Goal: Task Accomplishment & Management: Use online tool/utility

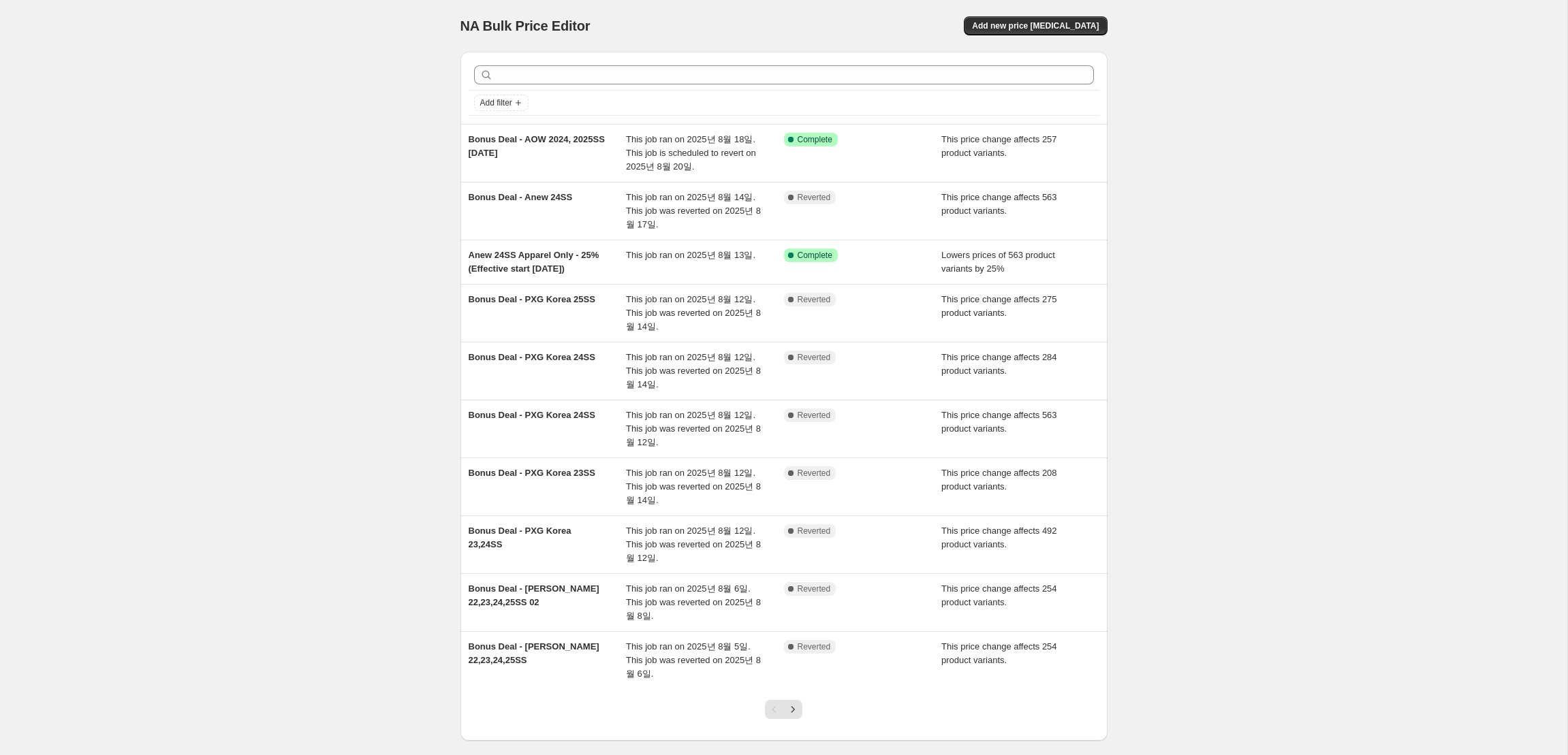
click at [597, 84] on div at bounding box center [784, 74] width 631 height 30
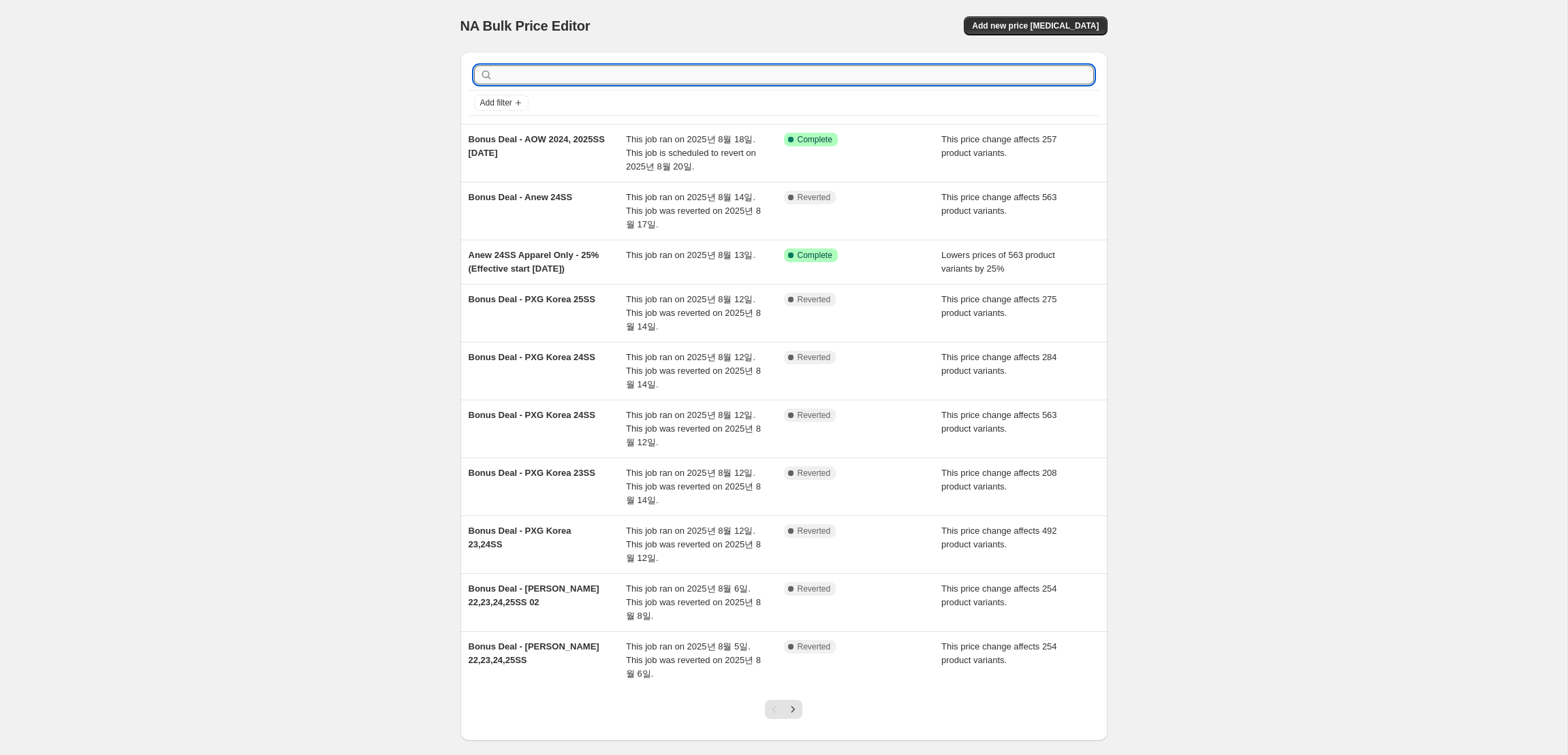
click at [597, 79] on input "text" at bounding box center [795, 74] width 598 height 19
type input "fa"
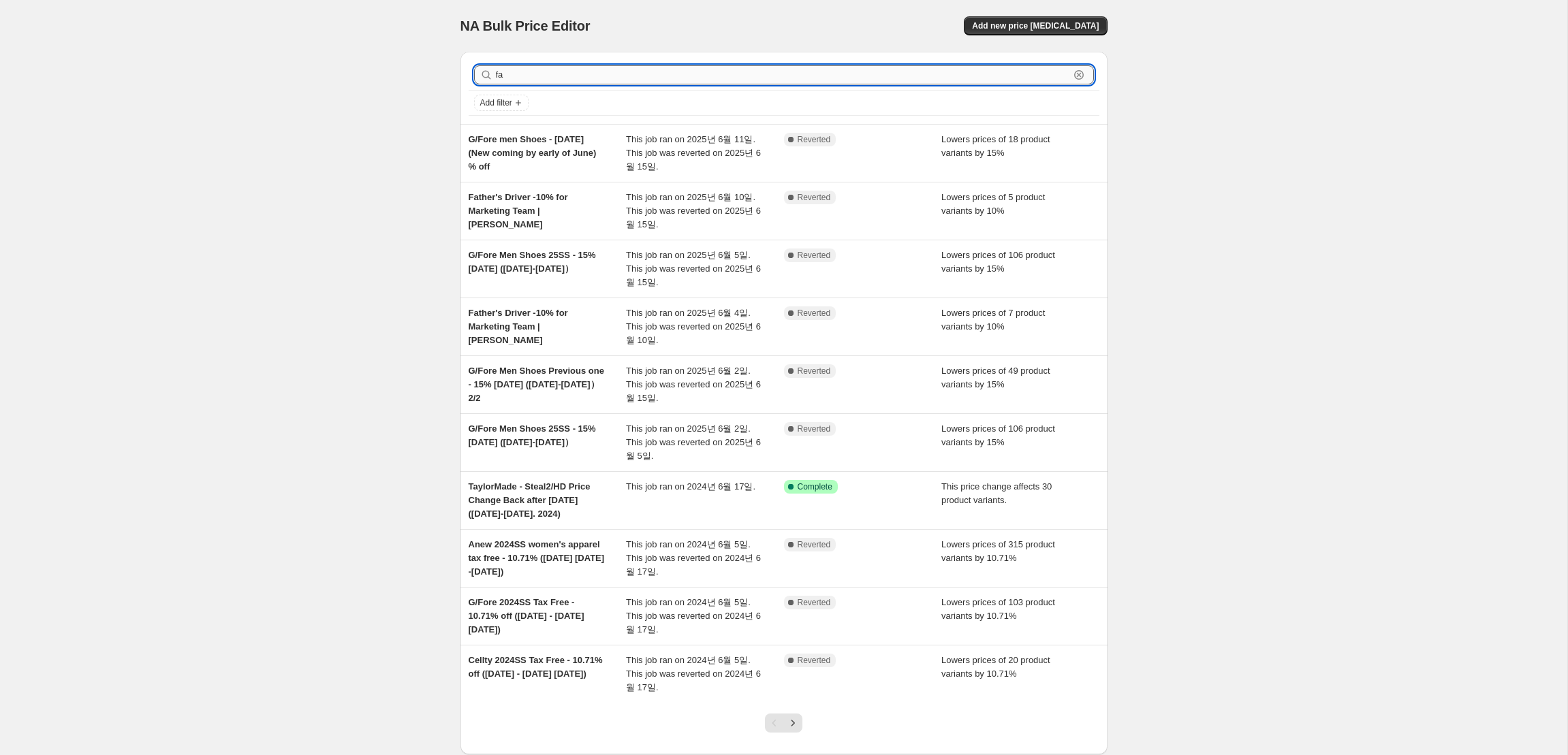
click at [527, 77] on input "fa" at bounding box center [782, 74] width 573 height 19
type input "fair"
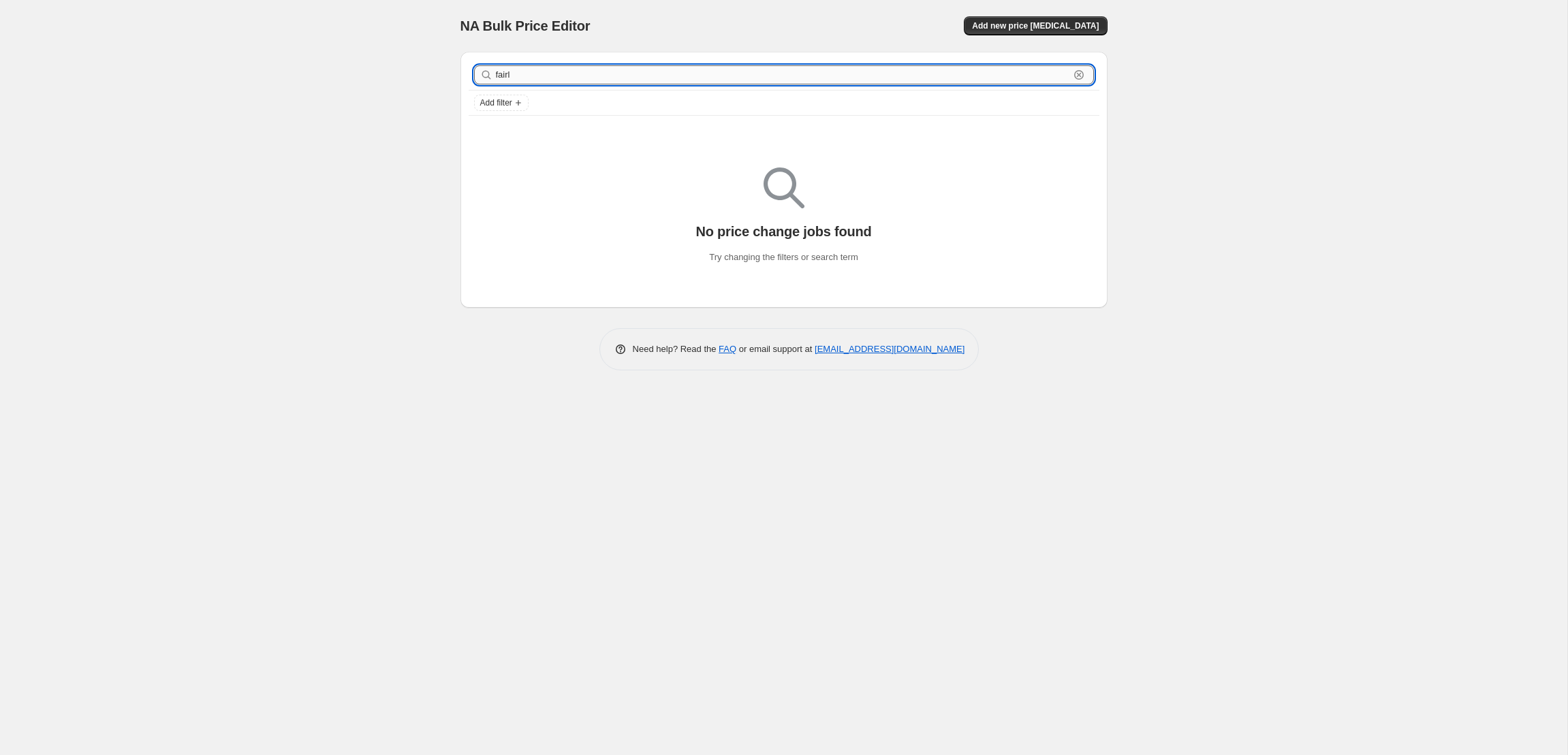
click at [522, 73] on input "fairl" at bounding box center [782, 74] width 573 height 19
type input "fair"
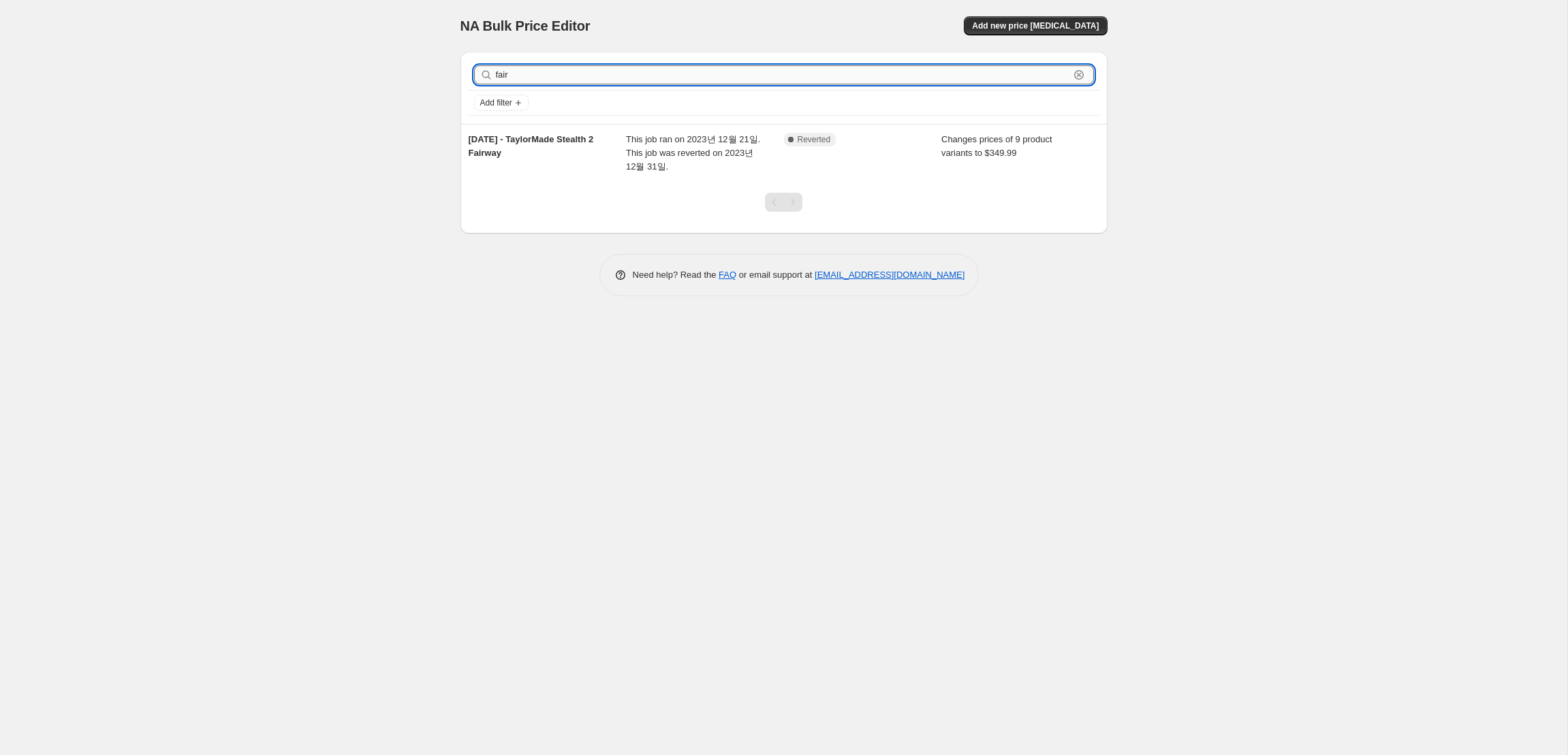
click at [538, 77] on input "fair" at bounding box center [782, 74] width 573 height 19
drag, startPoint x: 542, startPoint y: 76, endPoint x: 453, endPoint y: 76, distance: 89.0
click at [453, 76] on div "fair Clear Add filter [DATE] - TaylorMade Stealth 2 Fairway This job ran on 202…" at bounding box center [778, 137] width 658 height 193
paste input "Fairlia"
type input "Fairliar"
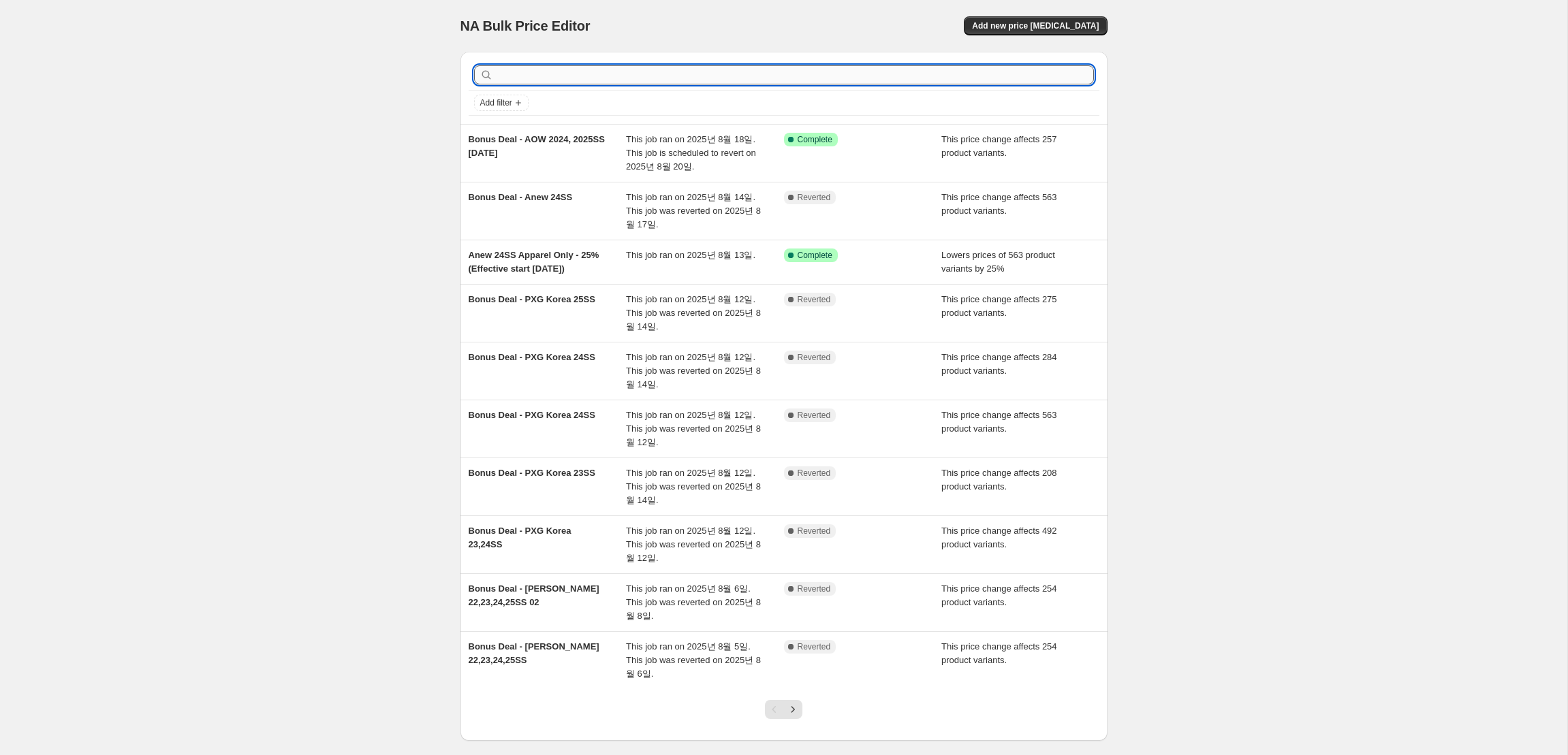
click at [600, 68] on input "text" at bounding box center [795, 74] width 598 height 19
paste input "Fairliar"
type input "Fairliar"
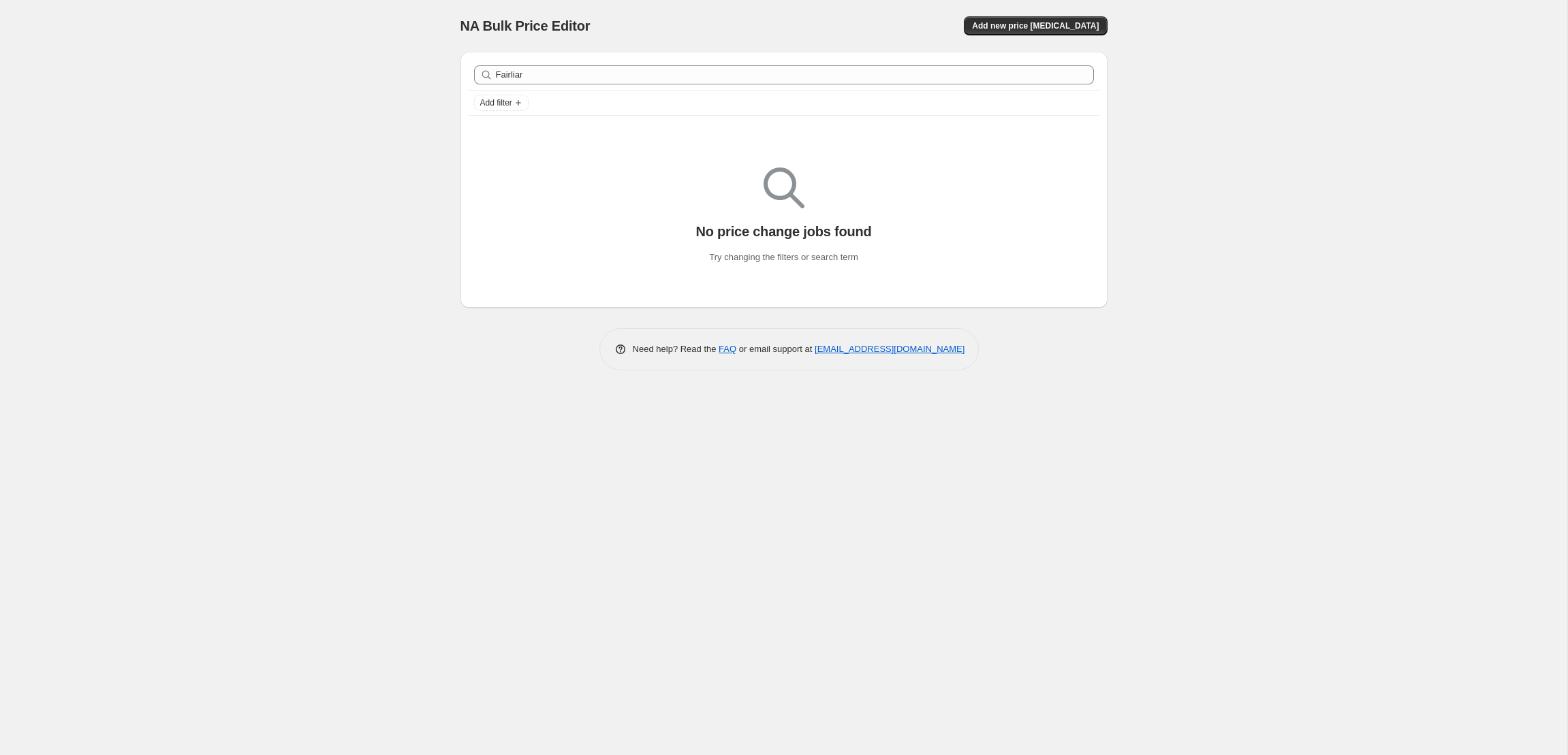
drag, startPoint x: 1009, startPoint y: 31, endPoint x: 692, endPoint y: 33, distance: 317.0
click at [693, 33] on div "NA Bulk Price Editor Add new price [MEDICAL_DATA]" at bounding box center [783, 26] width 647 height 19
click at [499, 105] on span "Add filter" at bounding box center [496, 103] width 32 height 11
click at [595, 105] on div "Add filter" at bounding box center [784, 102] width 620 height 16
click at [1013, 29] on span "Add new price [MEDICAL_DATA]" at bounding box center [1035, 26] width 127 height 11
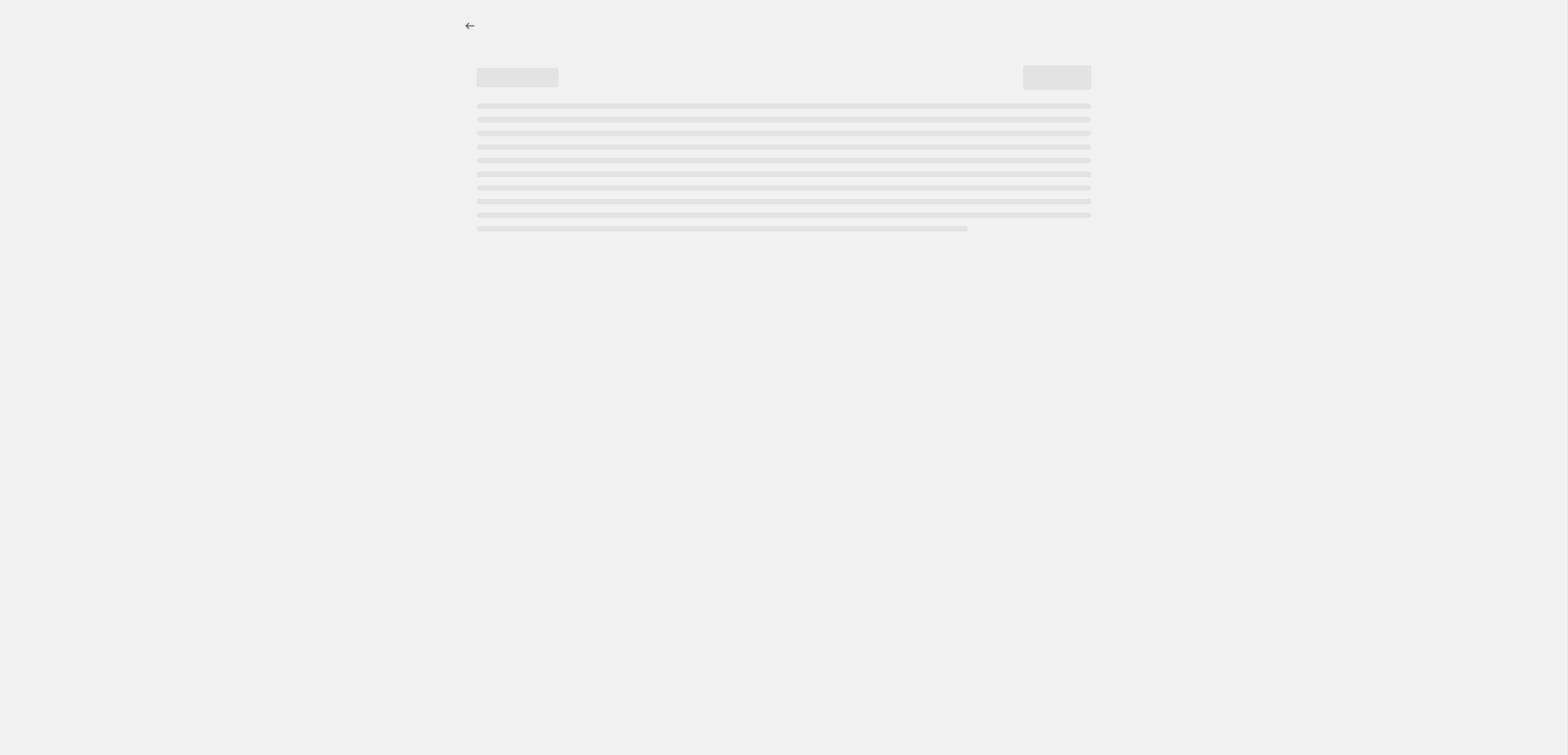
select select "percentage"
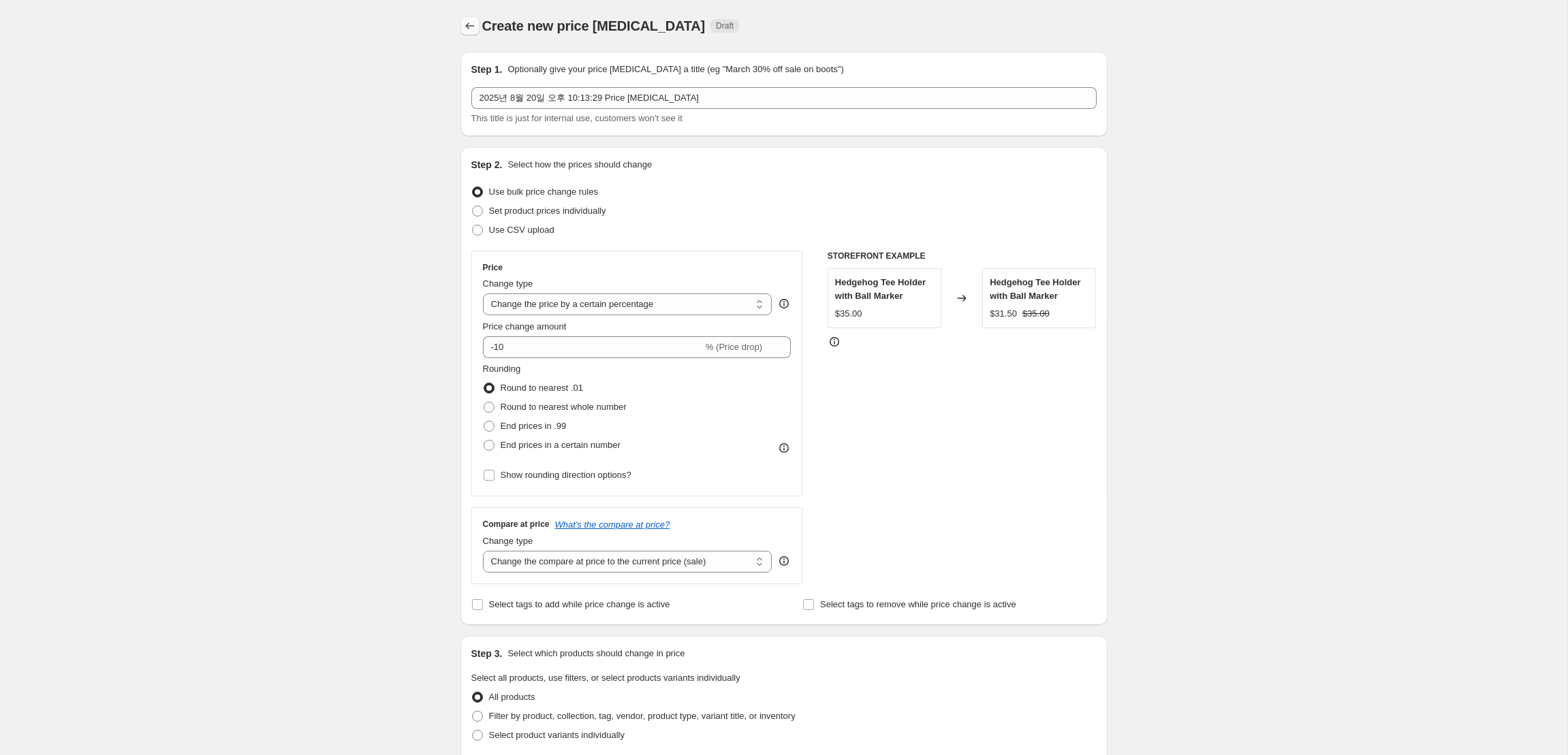
click at [469, 26] on icon "Price change jobs" at bounding box center [470, 26] width 14 height 14
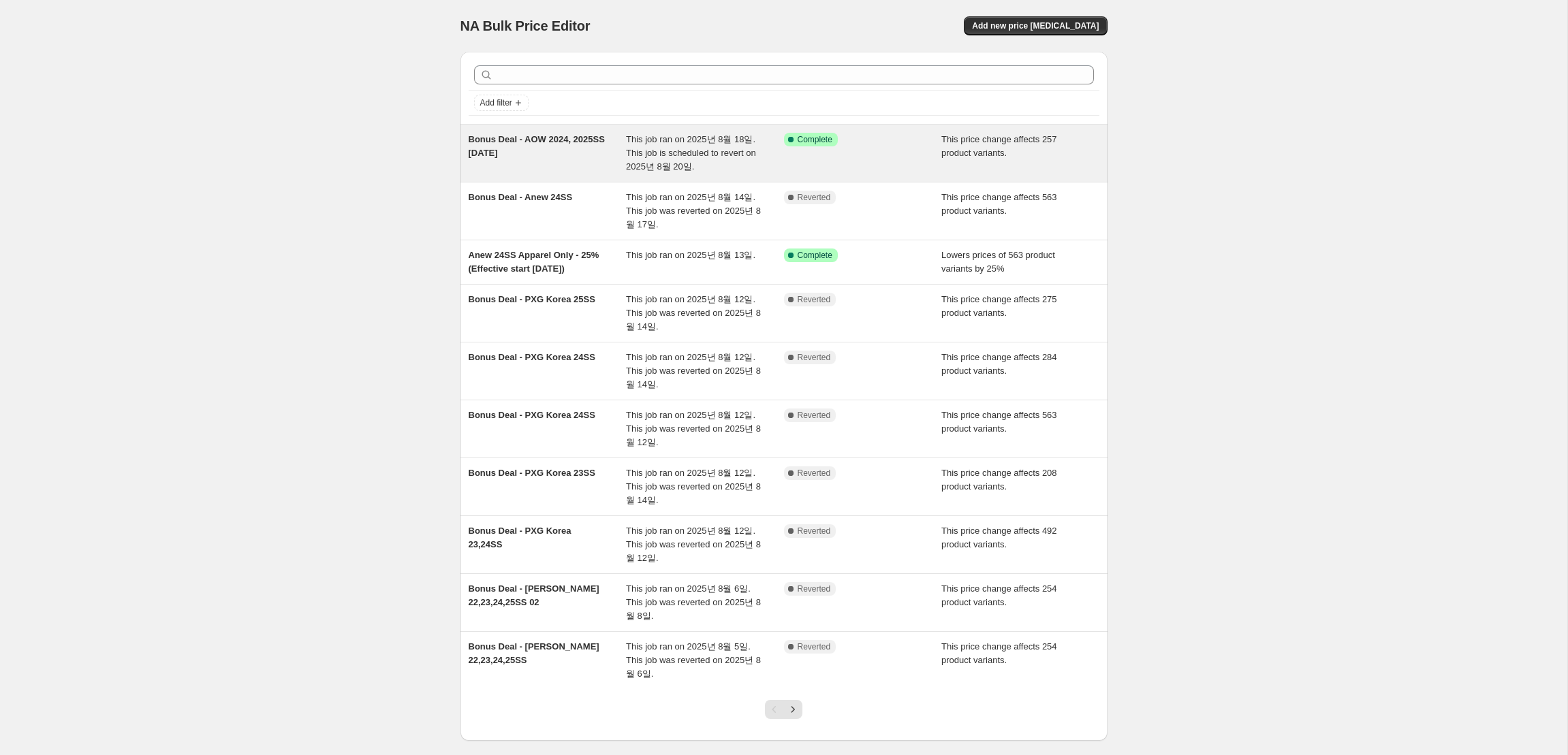
click at [559, 150] on div "Bonus Deal - AOW 2024, 2025SS [DATE]" at bounding box center [548, 153] width 158 height 41
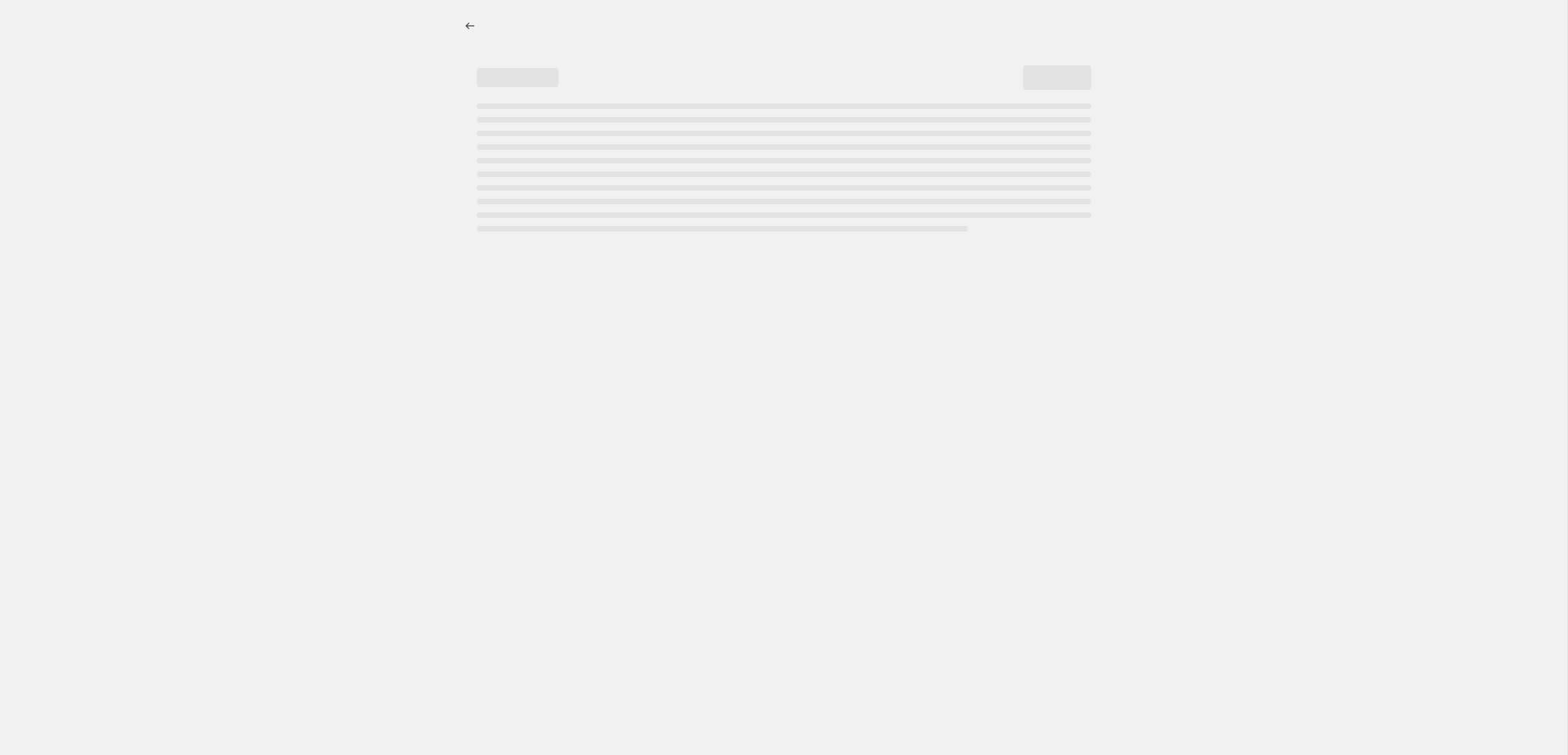
select select "margin"
select select "remove"
select select "collection"
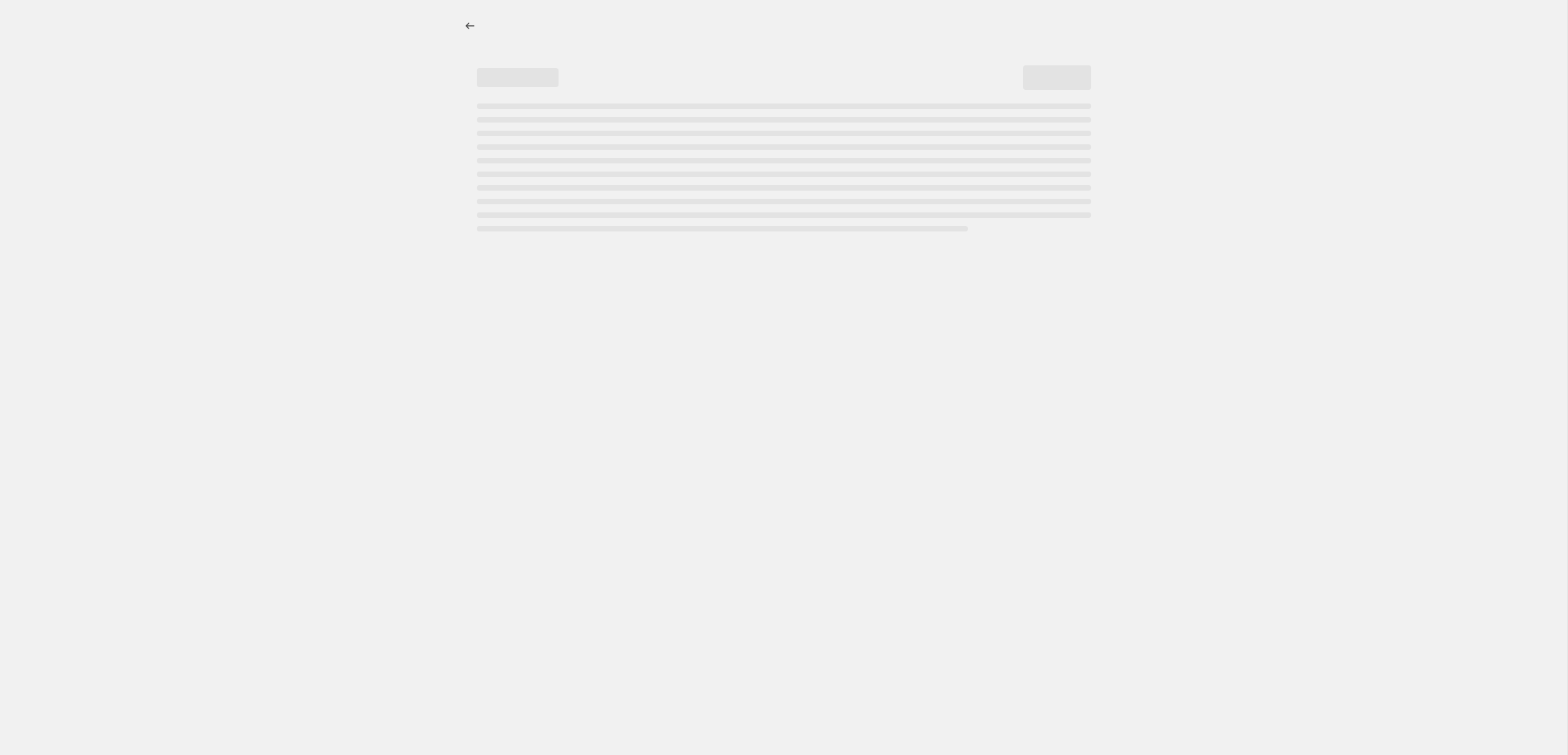
select select "collection"
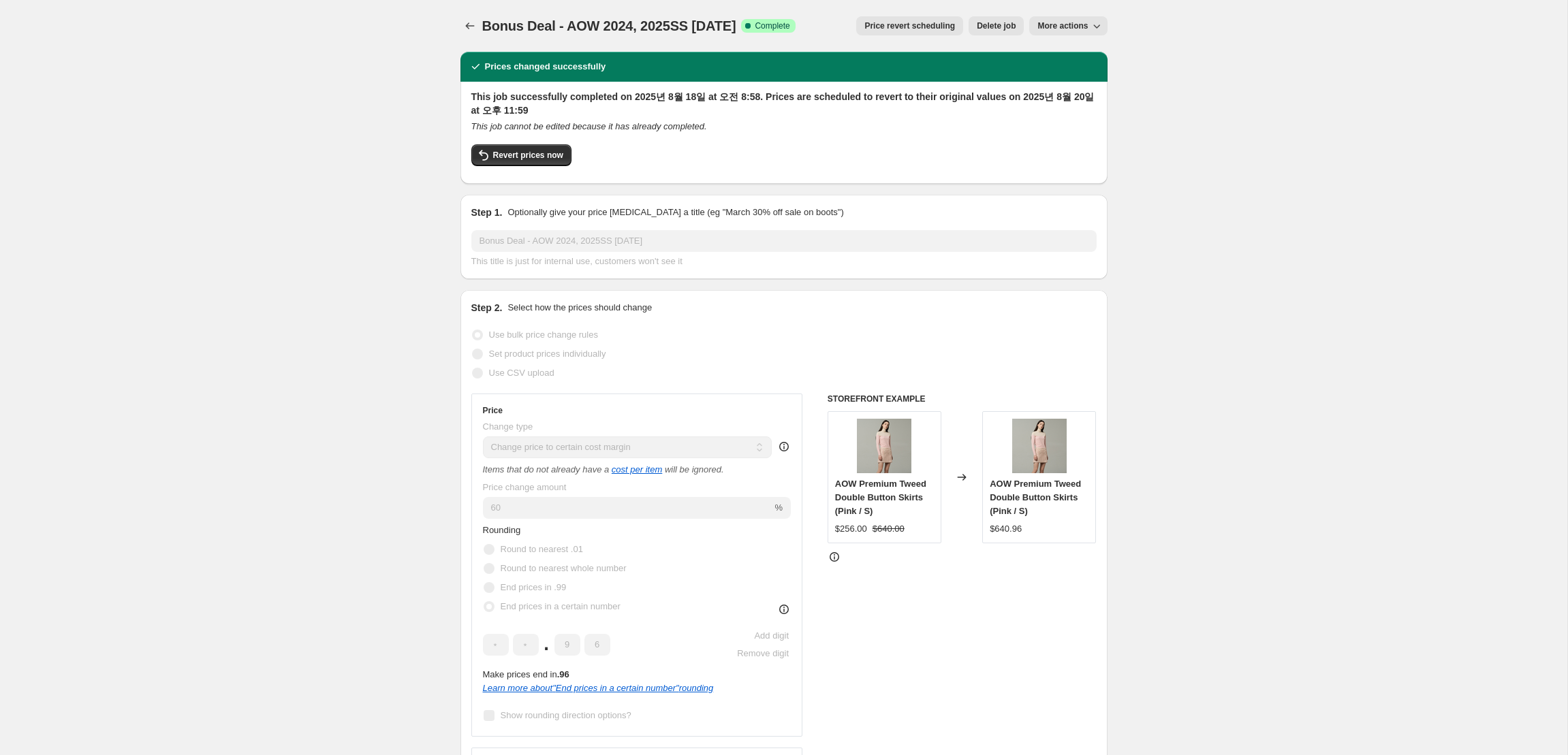
click at [1045, 26] on span "More actions" at bounding box center [1062, 26] width 50 height 11
click at [1056, 52] on span "Copy to new job" at bounding box center [1068, 53] width 64 height 10
select select "margin"
select select "remove"
select select "collection"
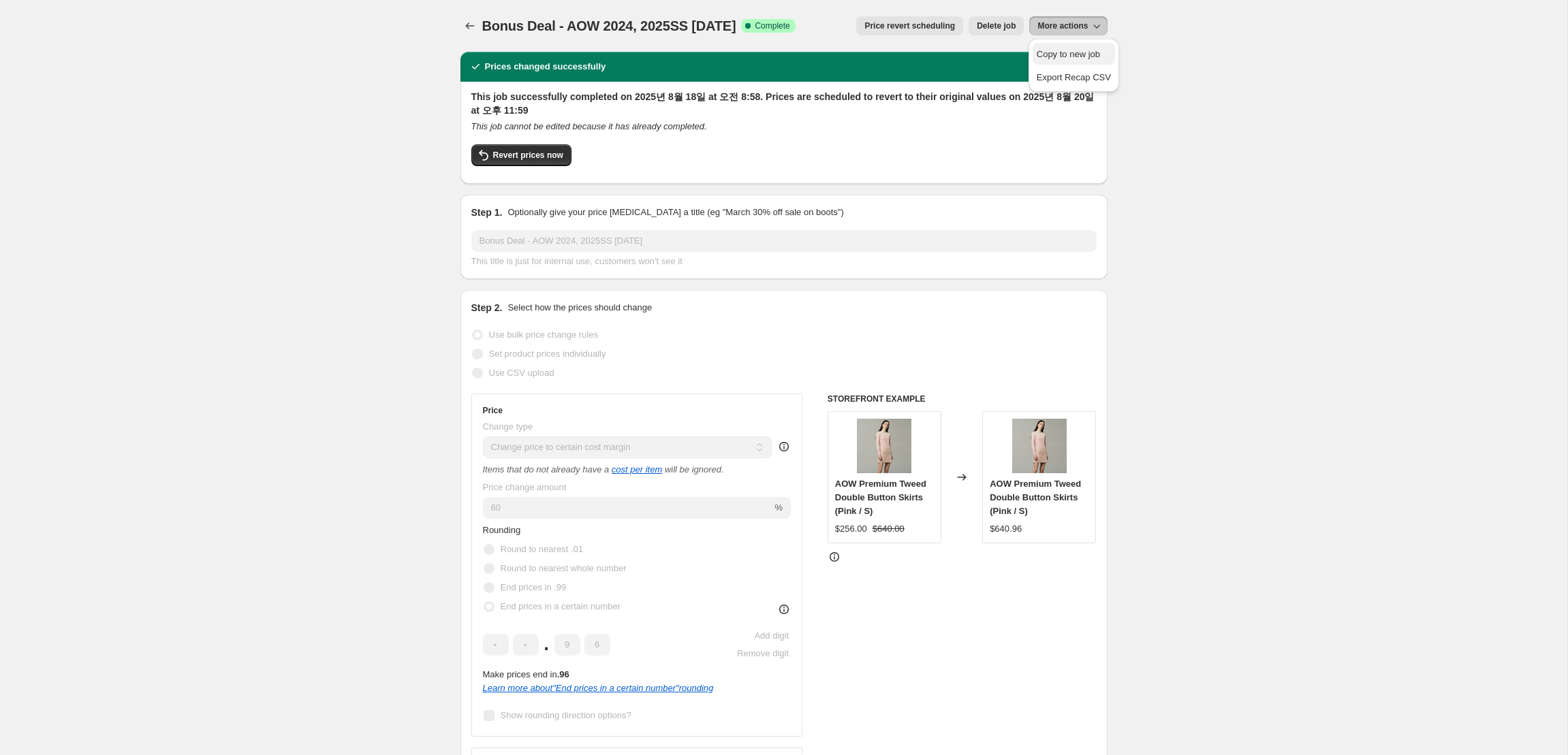
select select "collection"
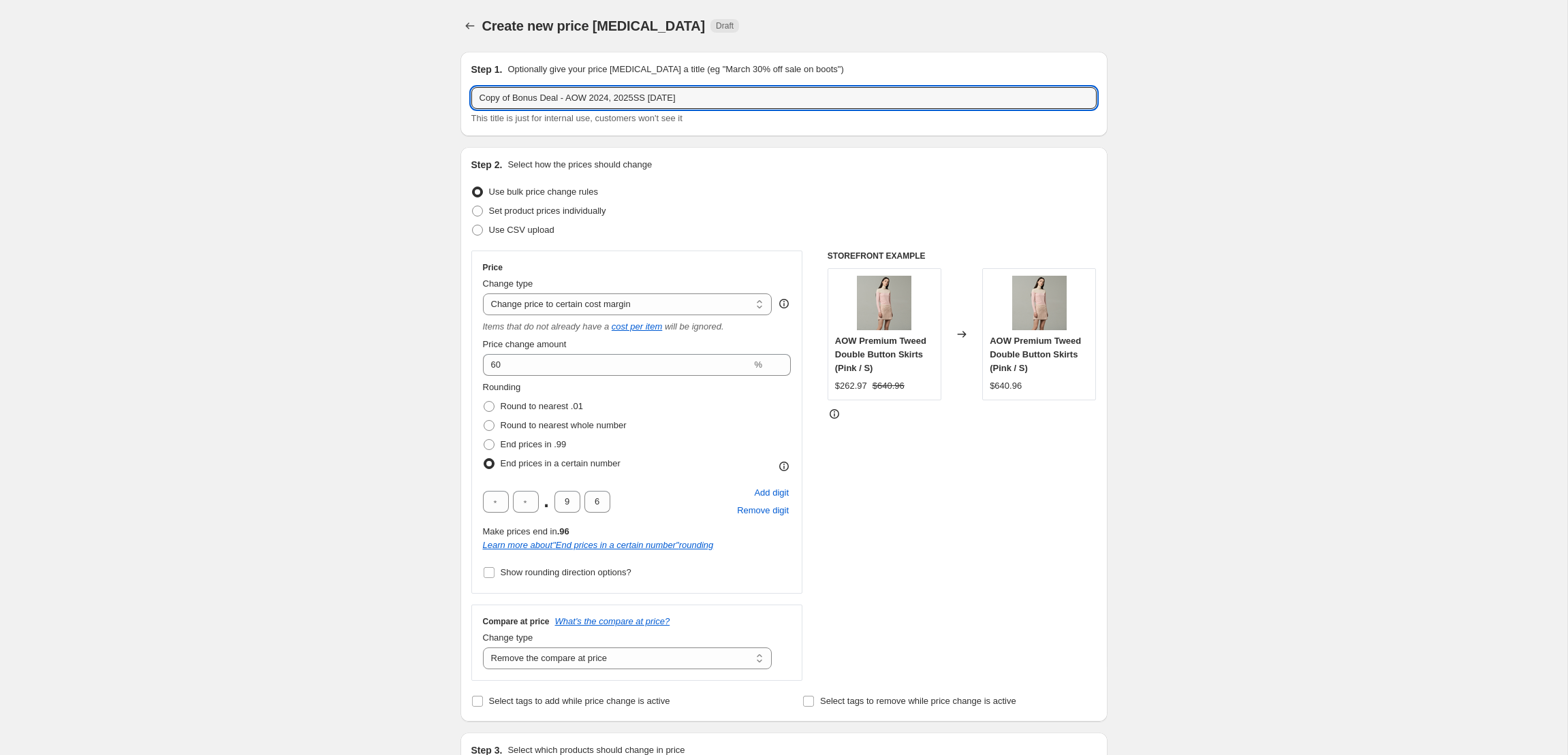
drag, startPoint x: 513, startPoint y: 98, endPoint x: 438, endPoint y: 95, distance: 75.1
drag, startPoint x: 669, startPoint y: 99, endPoint x: 538, endPoint y: 100, distance: 131.0
click at [538, 100] on input "Bonus Deal - AOW 2024, 2025SS [DATE]" at bounding box center [783, 98] width 625 height 22
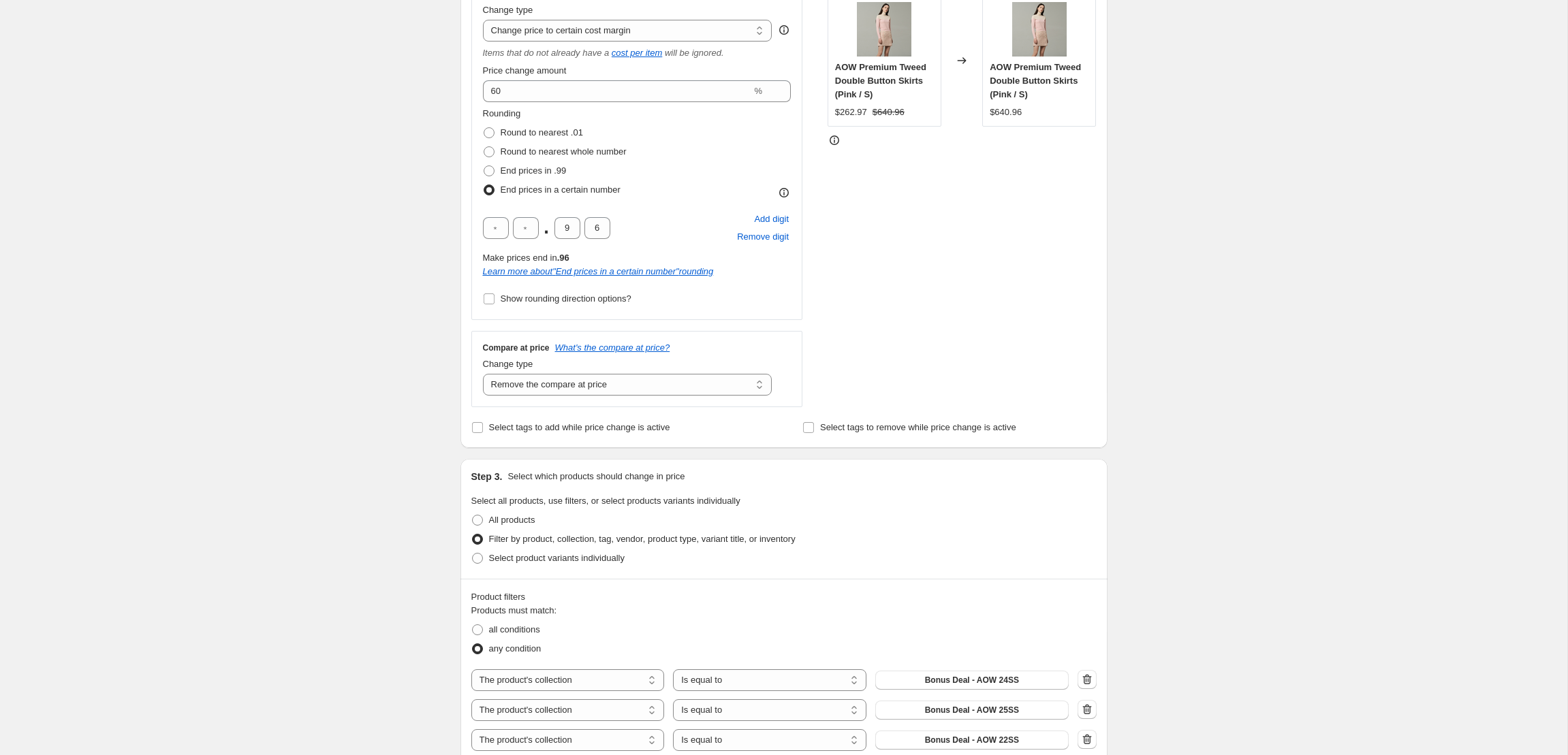
scroll to position [436, 0]
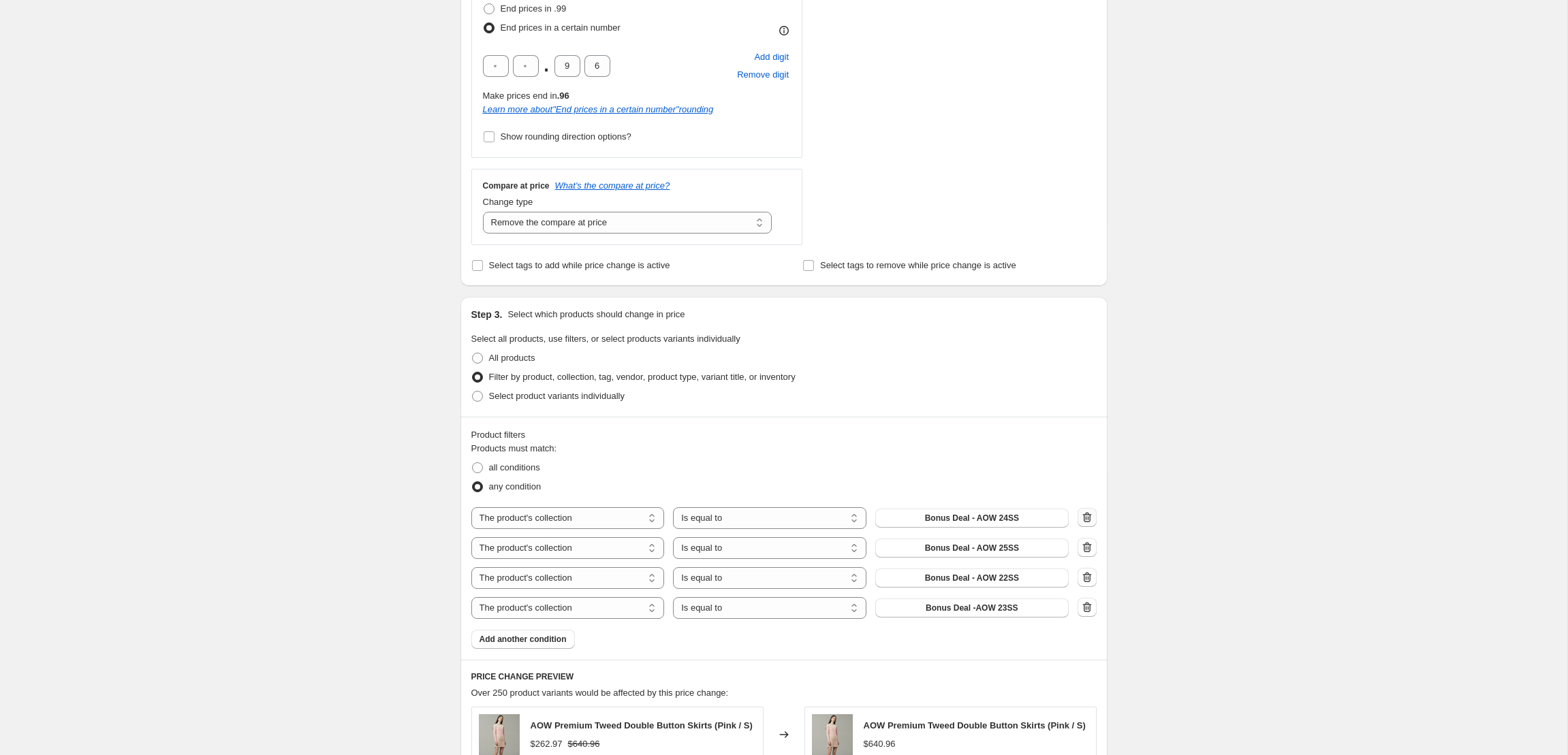
type input "Bonus Deal - FairLiar 25SS"
click at [1081, 518] on icon "button" at bounding box center [1087, 517] width 14 height 14
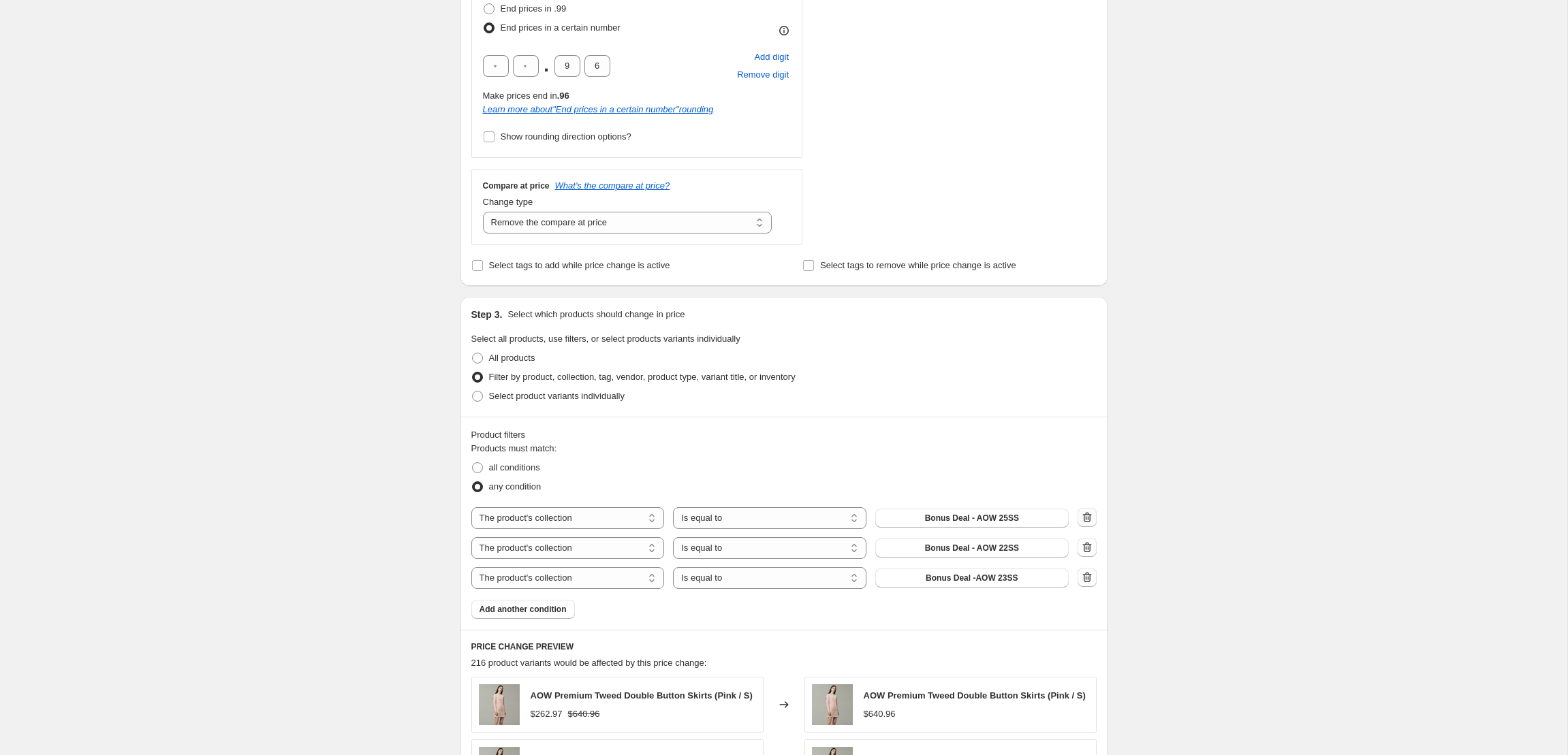
click at [1085, 518] on icon "button" at bounding box center [1085, 517] width 2 height 4
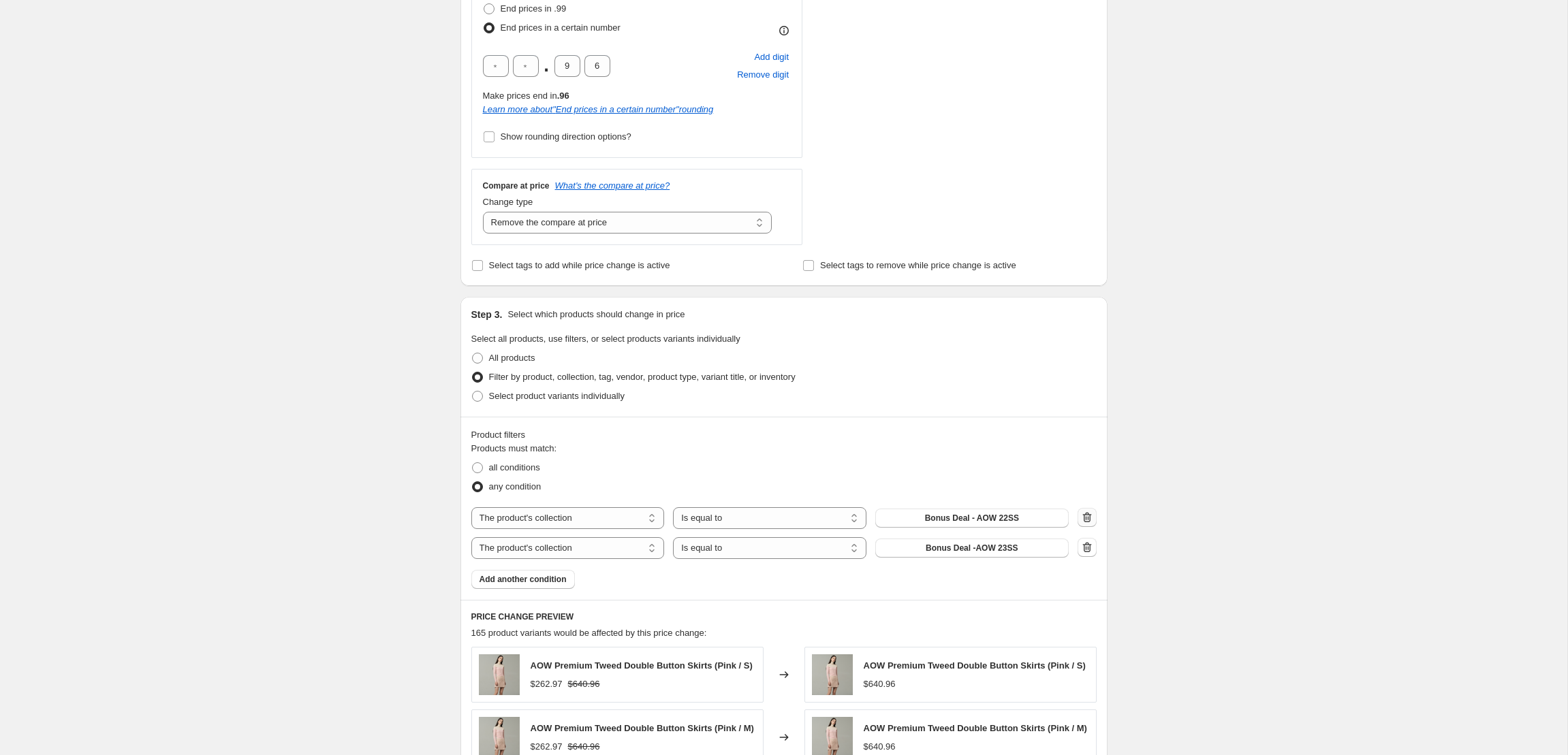
click at [1085, 518] on icon "button" at bounding box center [1085, 517] width 2 height 4
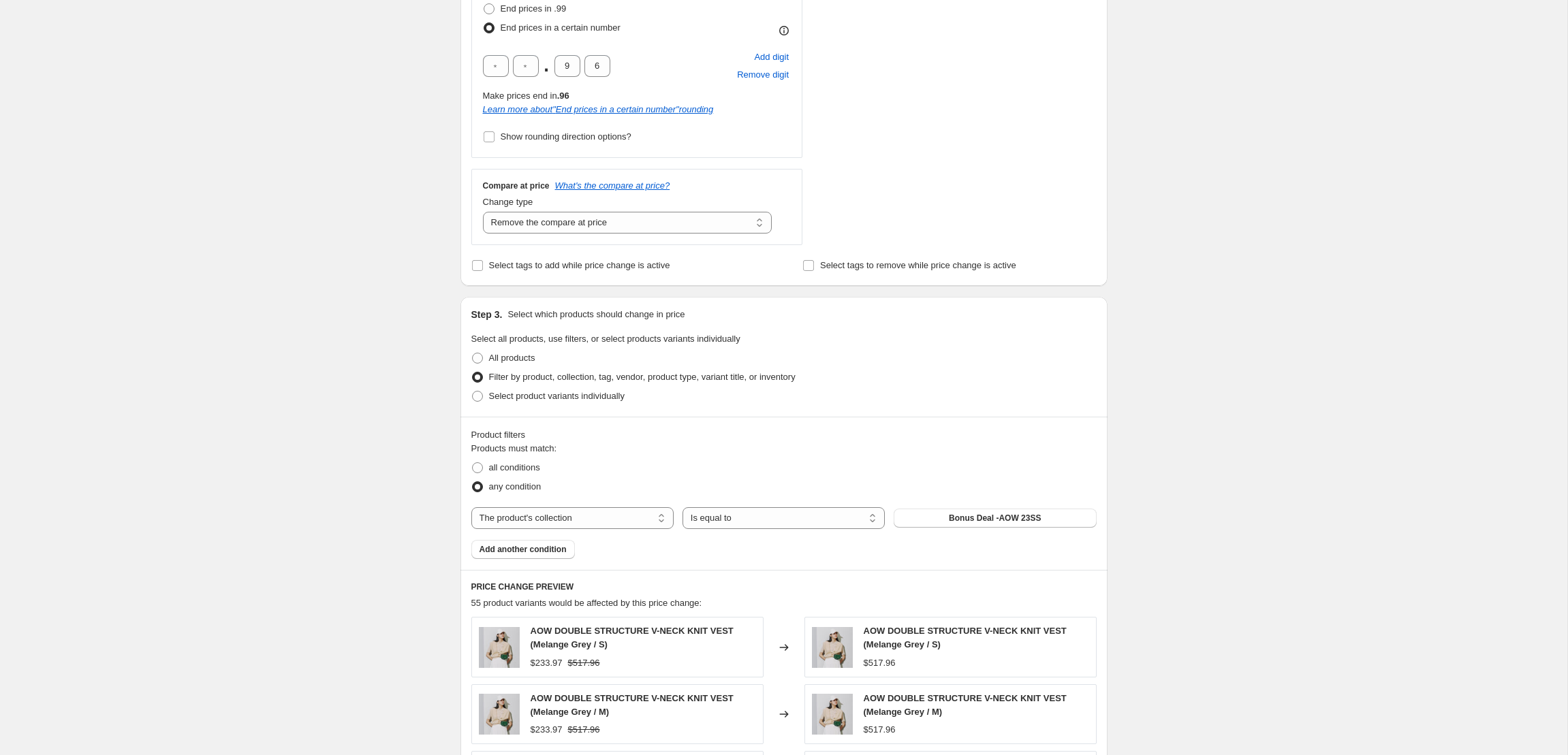
drag, startPoint x: 1085, startPoint y: 518, endPoint x: 1075, endPoint y: 530, distance: 15.6
click at [1076, 530] on div "Products must match: all conditions any condition The product The product's col…" at bounding box center [783, 500] width 625 height 117
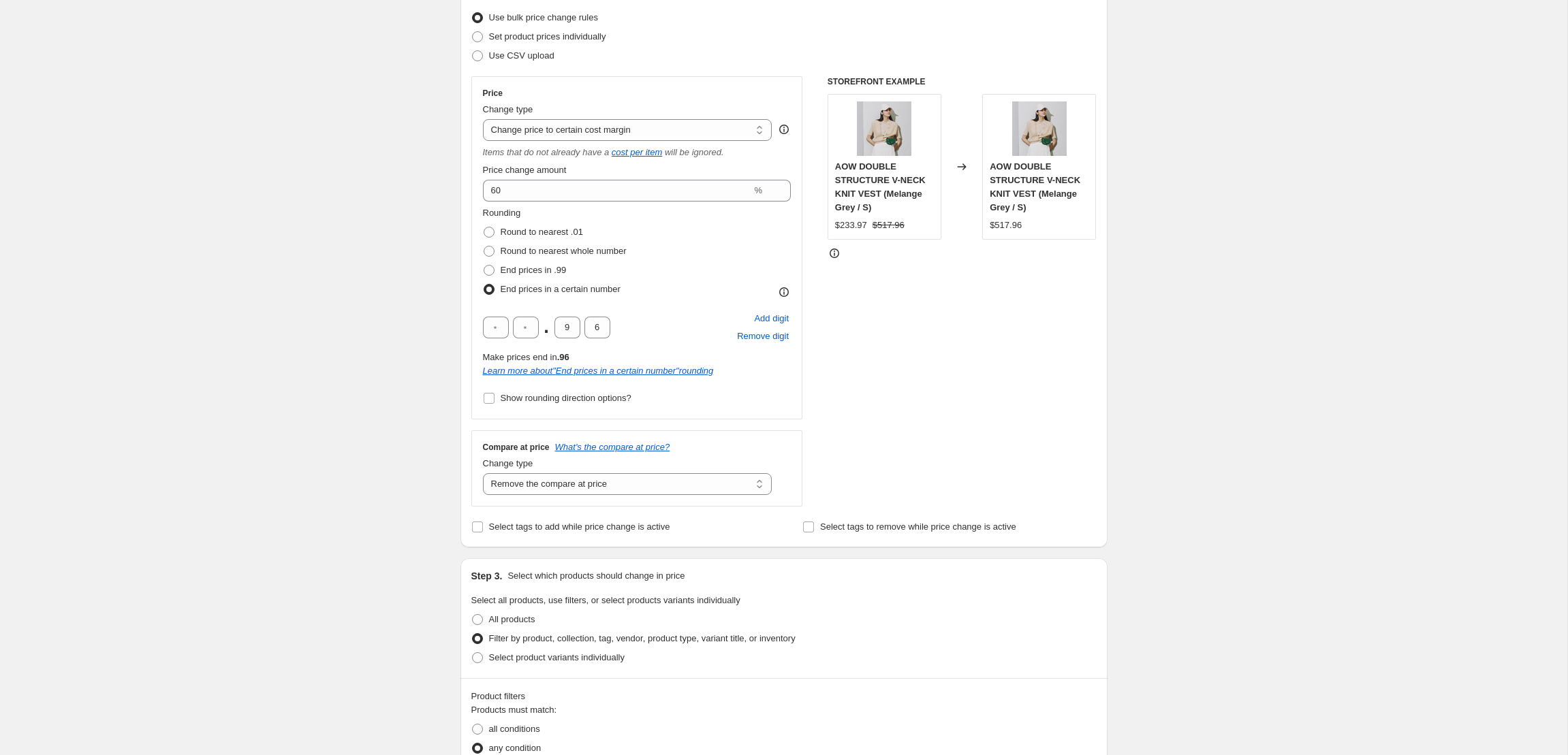
scroll to position [132, 0]
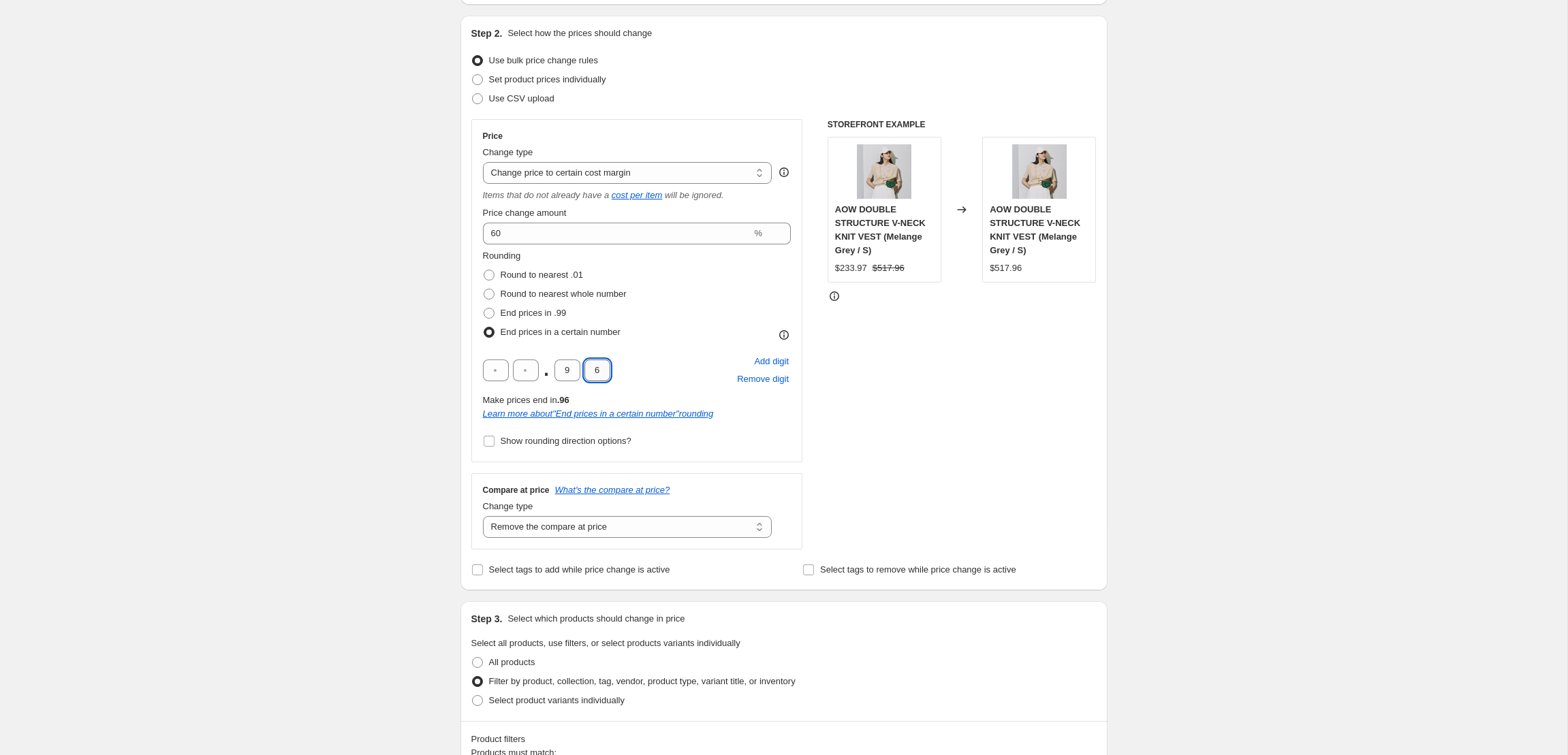
drag, startPoint x: 604, startPoint y: 377, endPoint x: 589, endPoint y: 375, distance: 15.1
click at [589, 375] on input "6" at bounding box center [597, 370] width 26 height 22
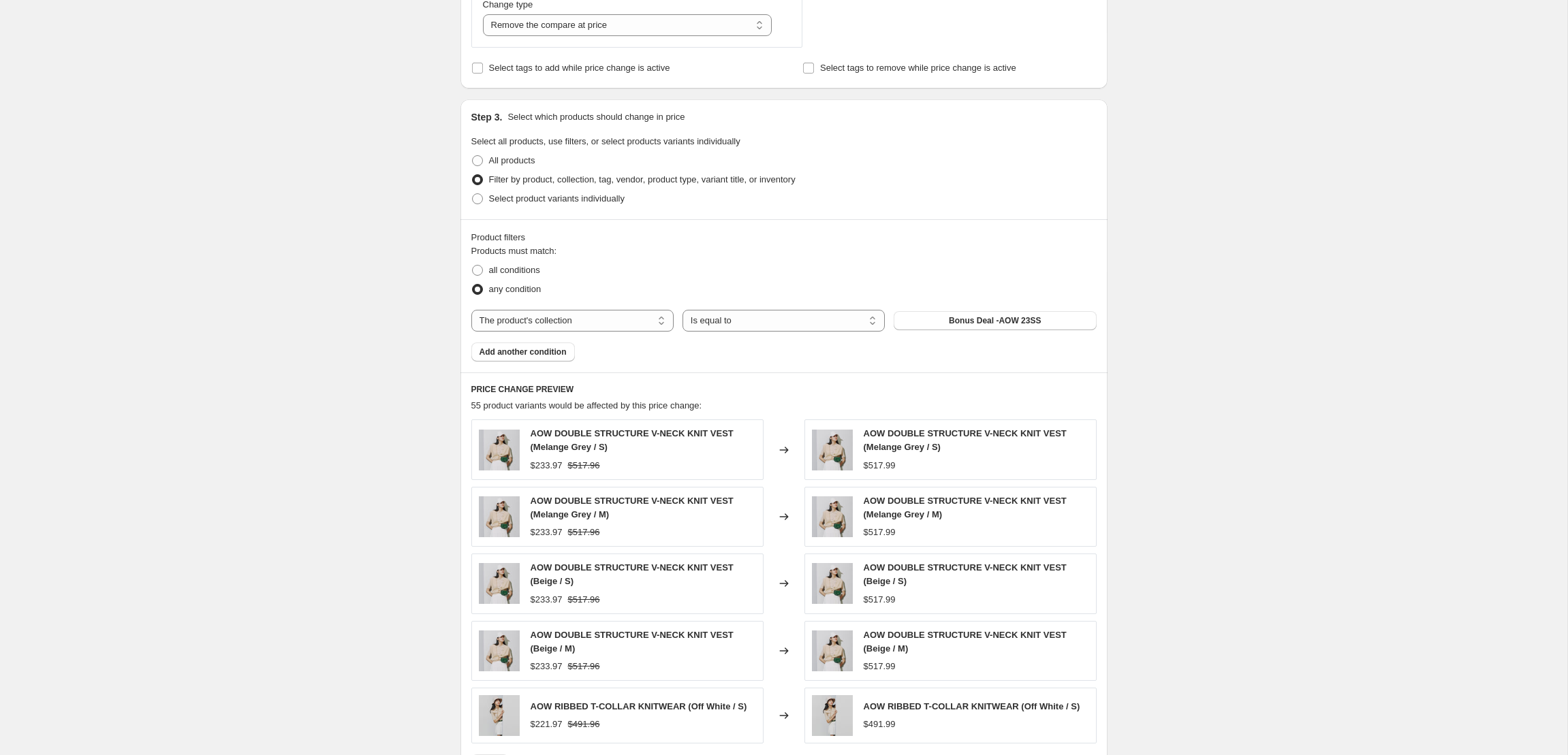
scroll to position [634, 0]
type input "9"
click at [973, 321] on span "Bonus Deal -AOW 23SS" at bounding box center [995, 319] width 92 height 11
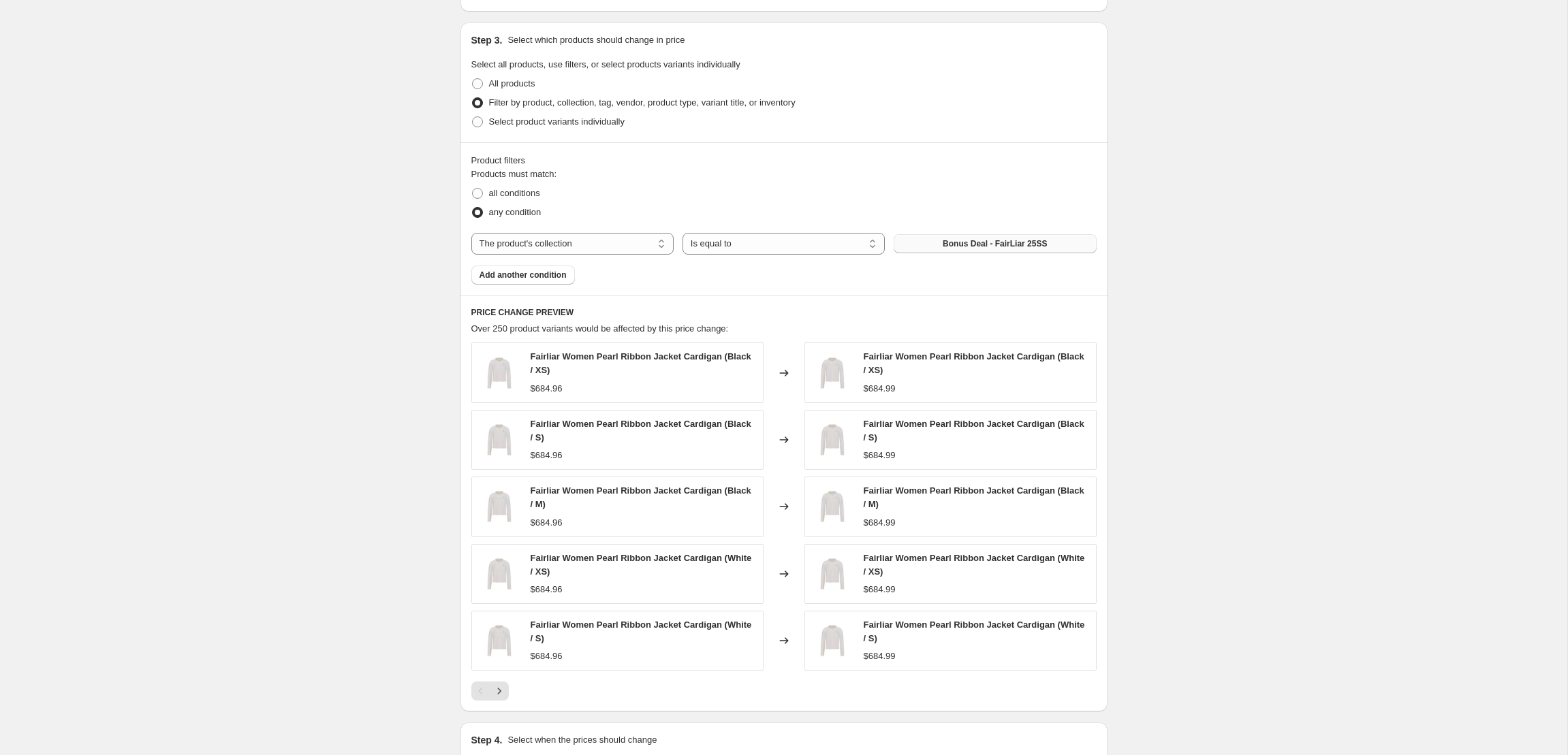
scroll to position [877, 0]
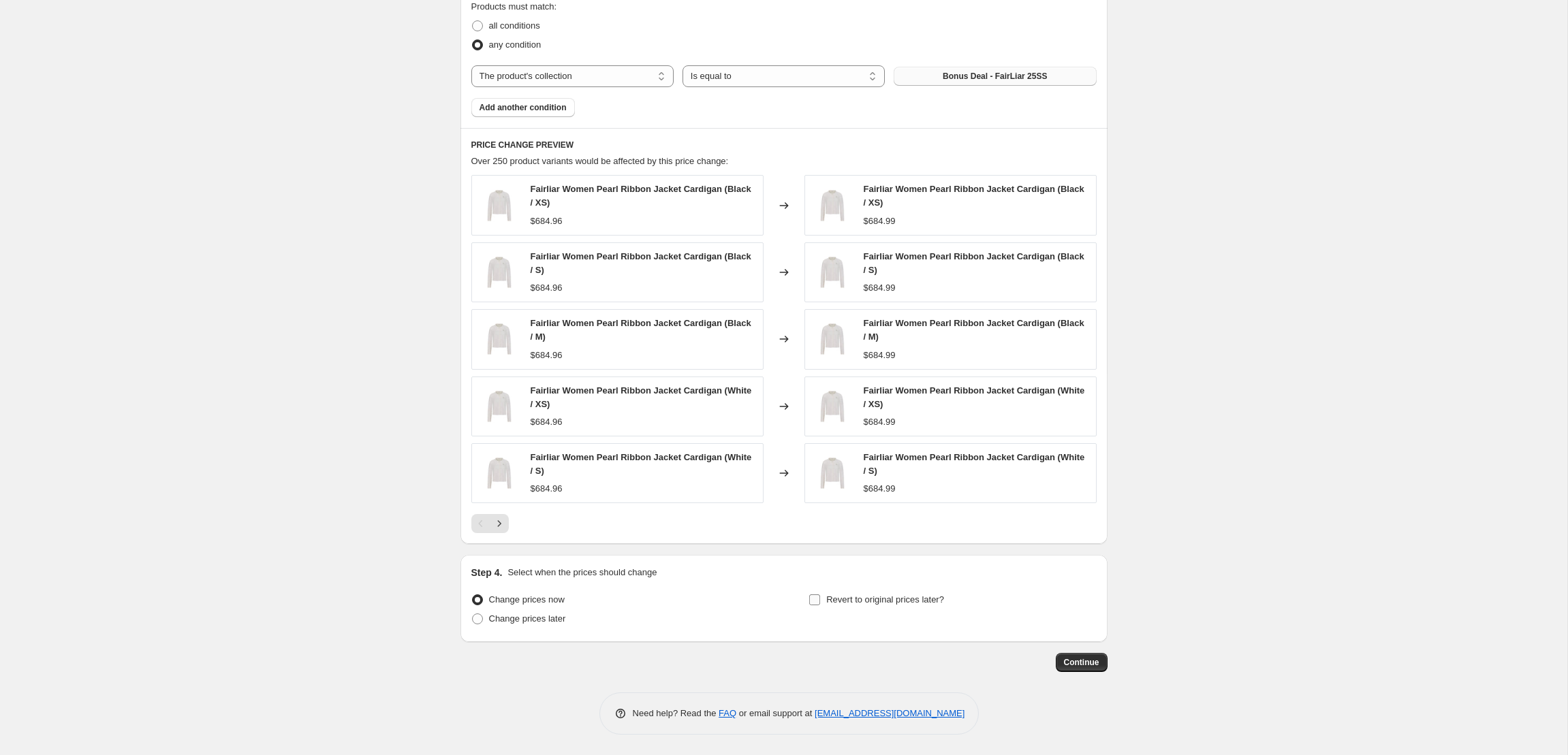
click at [817, 599] on input "Revert to original prices later?" at bounding box center [814, 599] width 11 height 11
checkbox input "true"
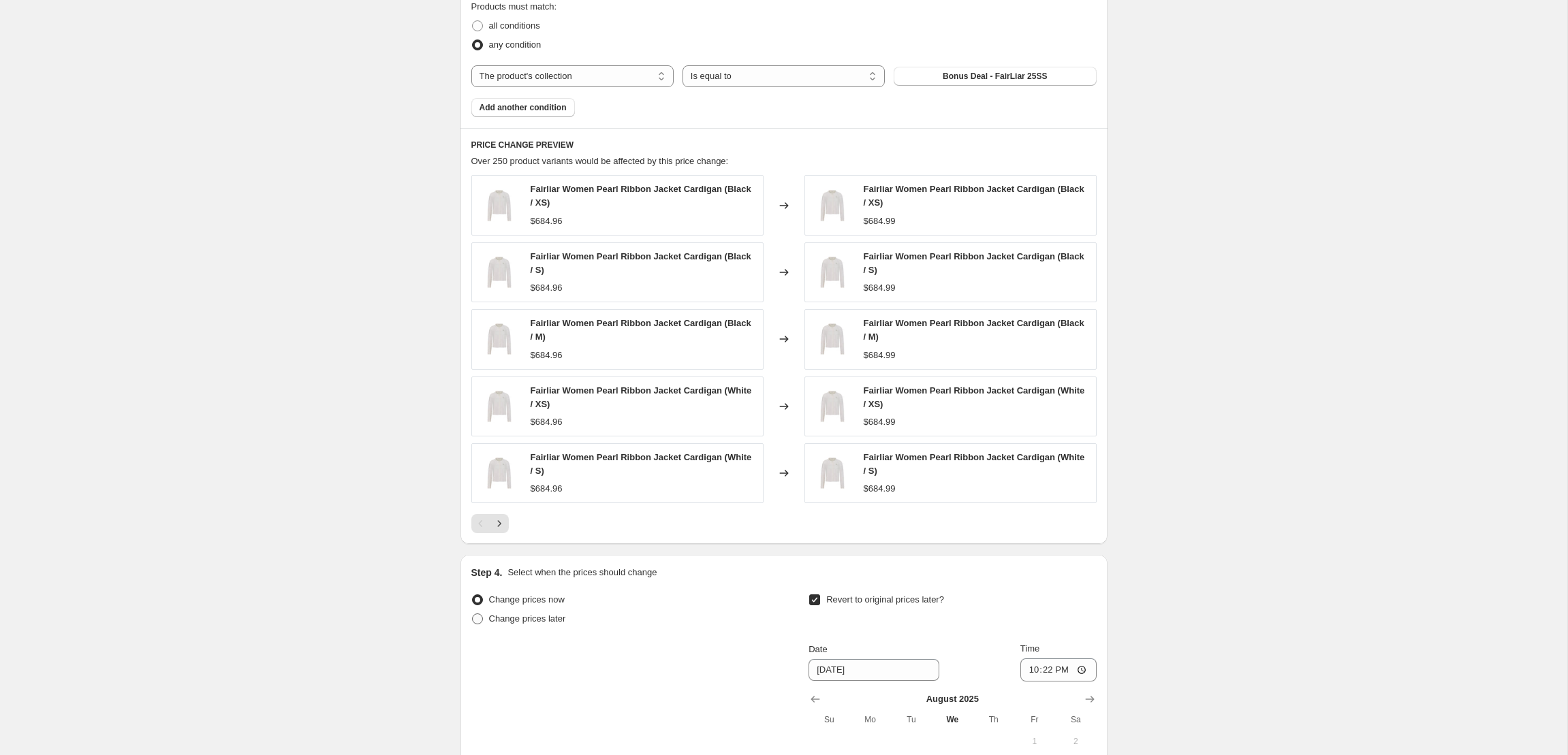
click at [561, 622] on span "Change prices later" at bounding box center [527, 618] width 77 height 10
click at [473, 614] on input "Change prices later" at bounding box center [472, 613] width 1 height 1
radio input "true"
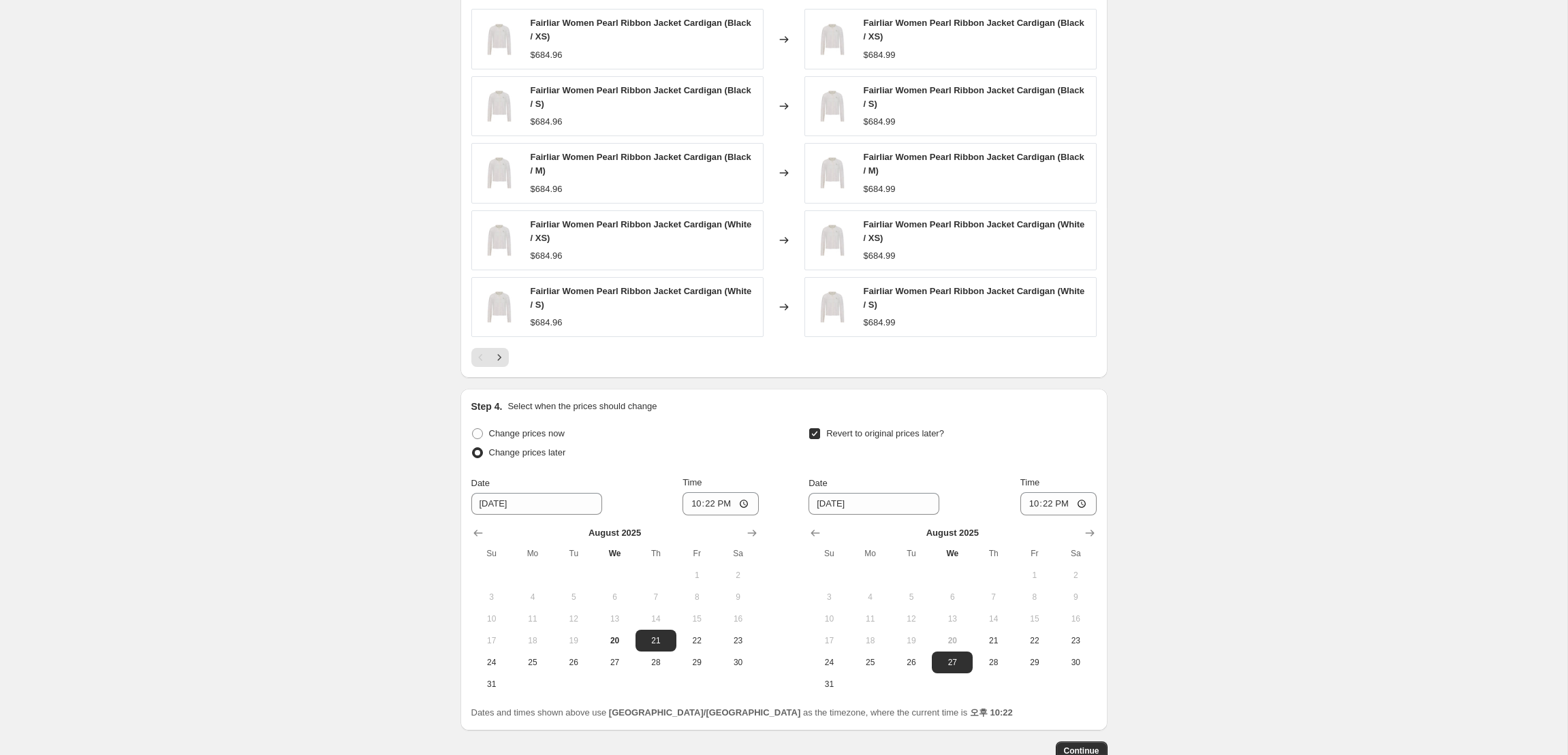
scroll to position [1132, 0]
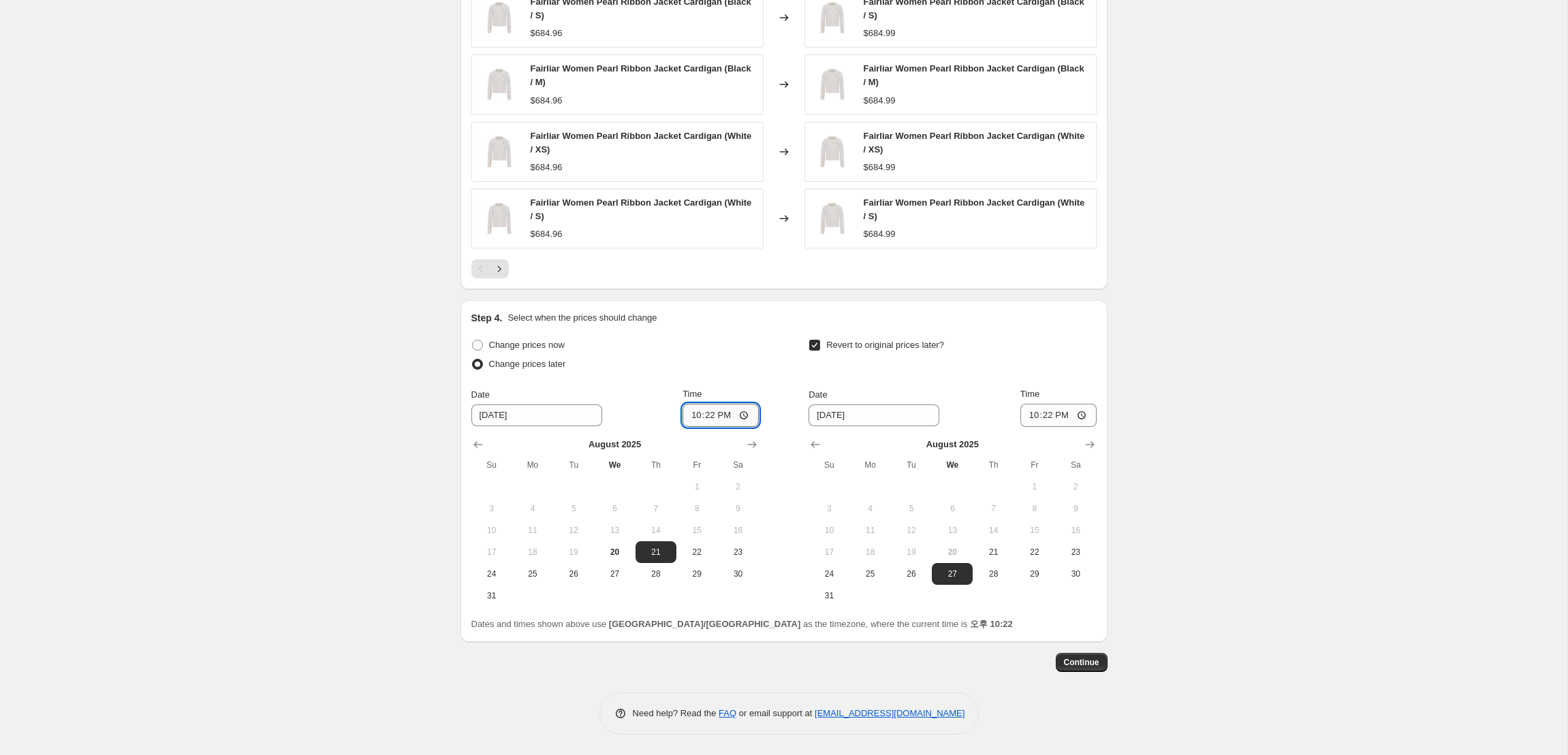
click at [742, 415] on input "22:22" at bounding box center [720, 415] width 76 height 23
type input "00:20"
click at [752, 341] on div "Change prices now" at bounding box center [614, 345] width 287 height 19
click at [1081, 414] on input "22:22" at bounding box center [1058, 415] width 76 height 23
type input "23:59"
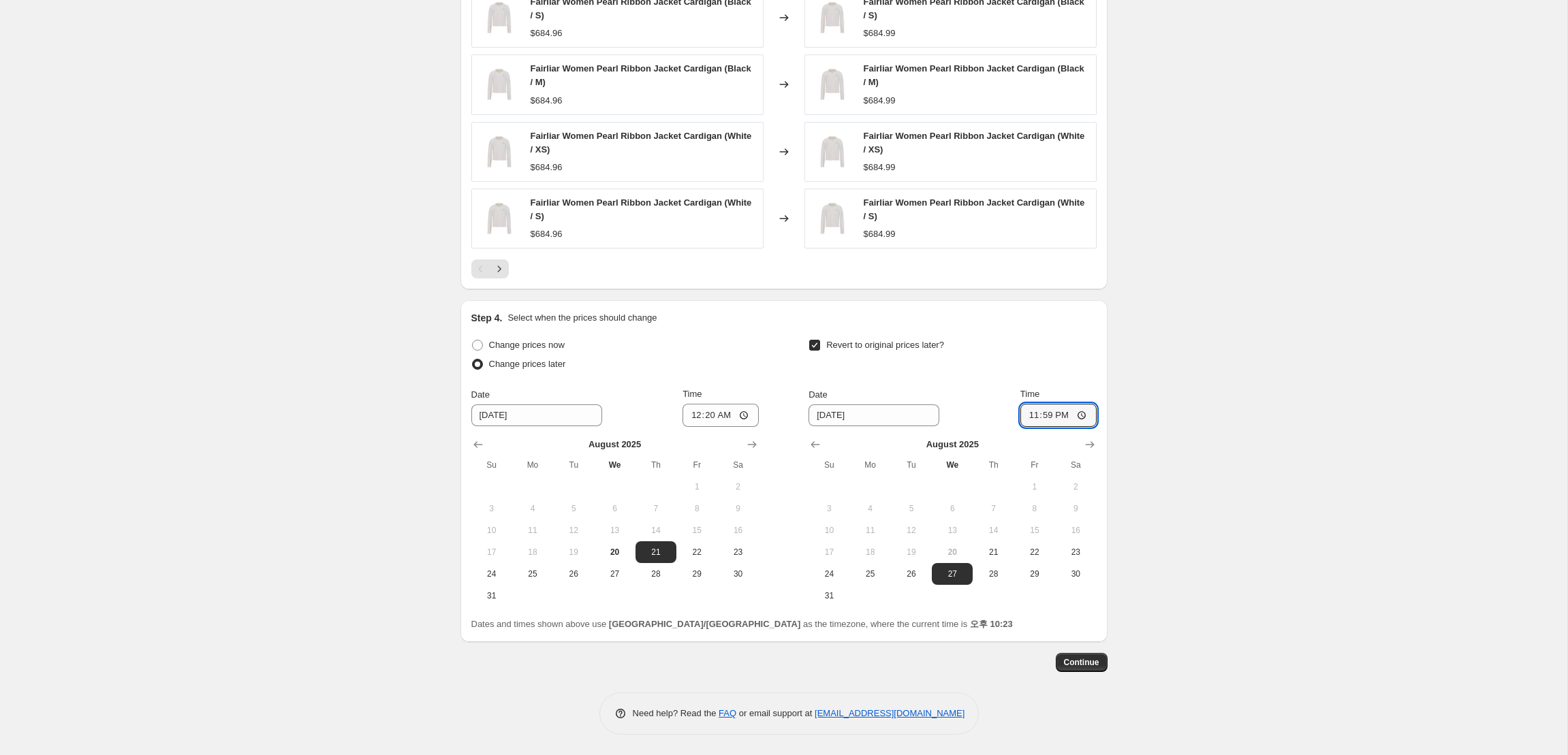
click at [733, 419] on input "00:20" at bounding box center [720, 415] width 76 height 23
click at [745, 415] on input "00:20" at bounding box center [720, 415] width 76 height 23
type input "00:00"
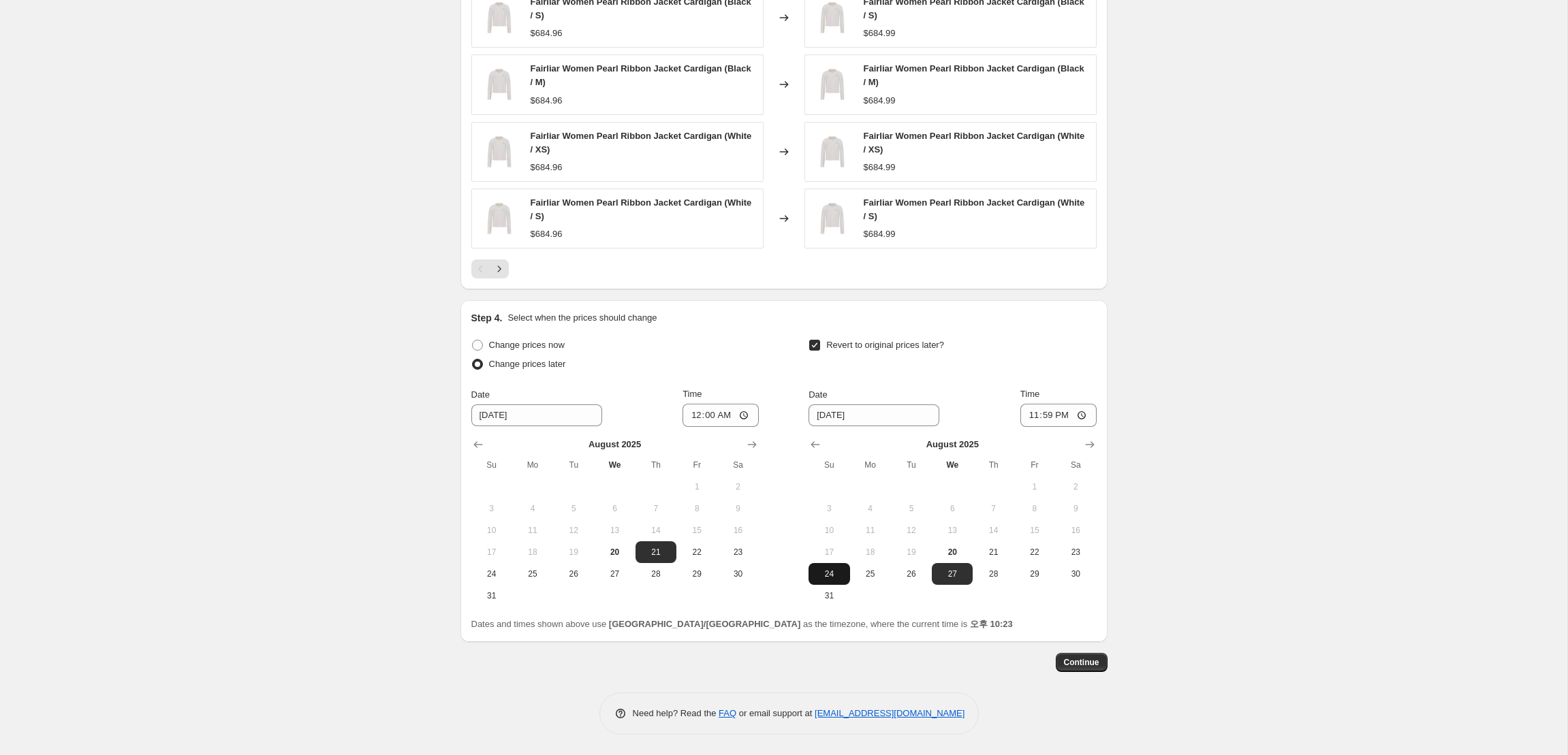
click at [830, 582] on button "24" at bounding box center [829, 574] width 41 height 22
type input "[DATE]"
click at [1071, 658] on span "Continue" at bounding box center [1081, 662] width 36 height 11
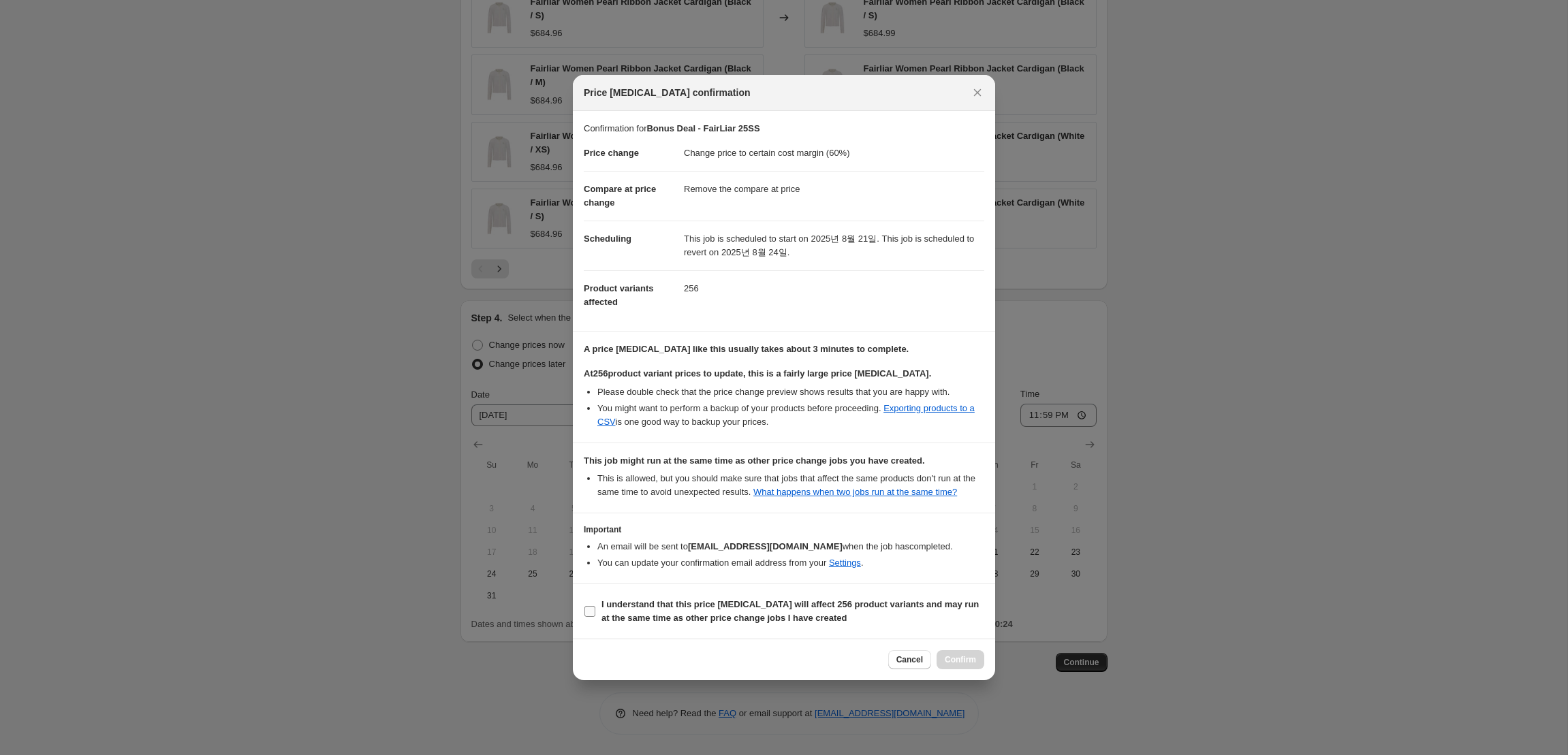
click at [592, 613] on input "I understand that this price [MEDICAL_DATA] will affect 256 product variants an…" at bounding box center [590, 611] width 11 height 11
checkbox input "true"
click at [960, 660] on button "Confirm" at bounding box center [961, 660] width 48 height 19
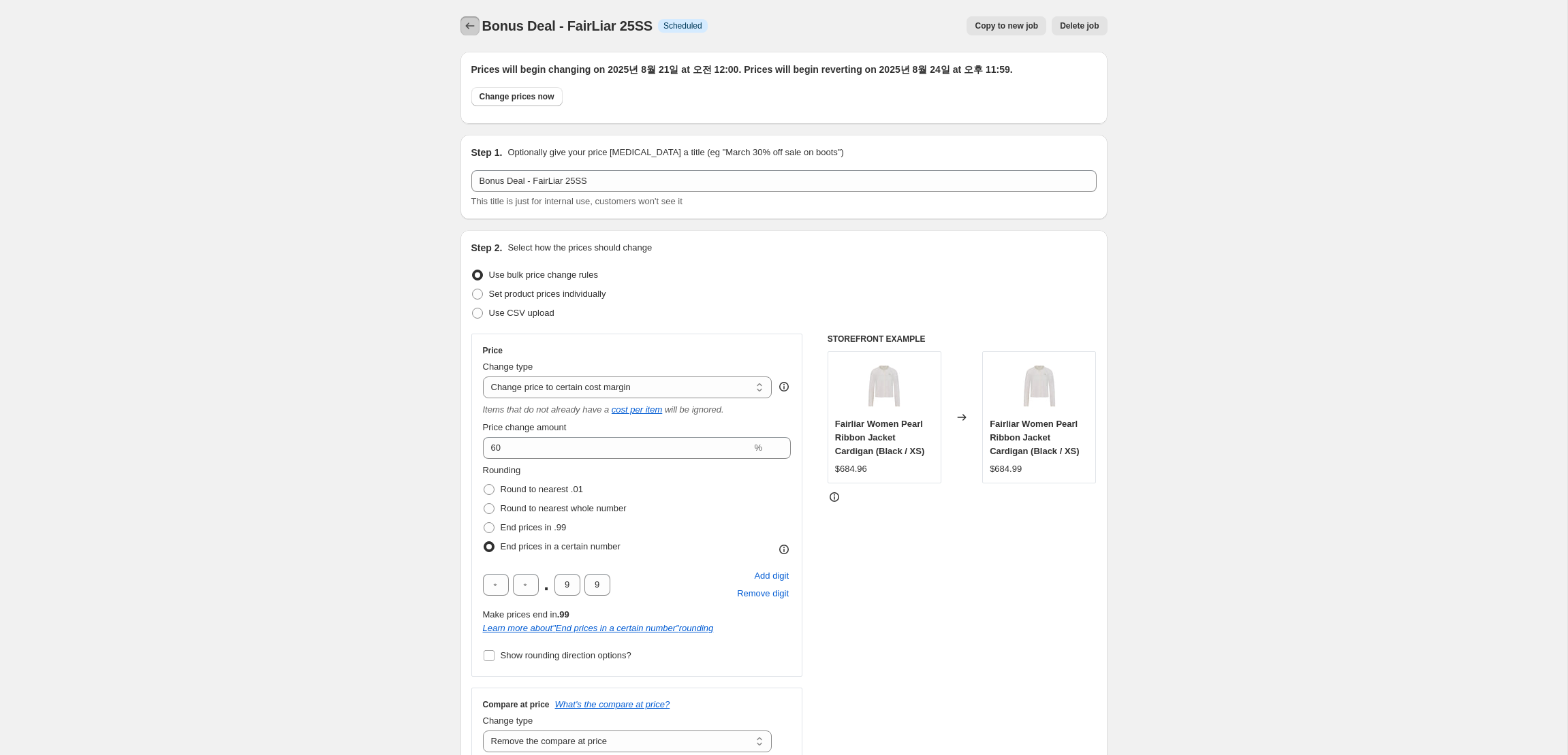
click at [469, 29] on icon "Price change jobs" at bounding box center [470, 26] width 14 height 14
